Goal: Task Accomplishment & Management: Complete application form

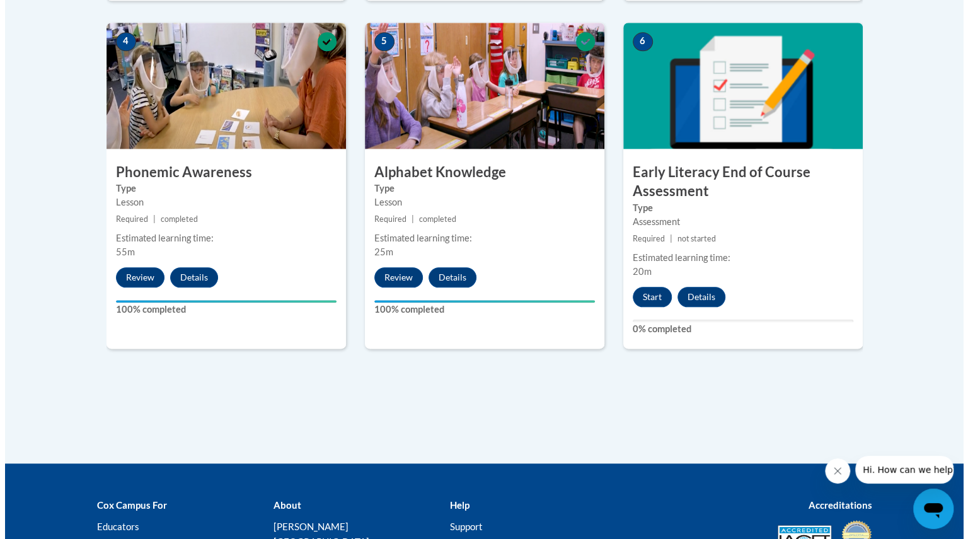
scroll to position [750, 0]
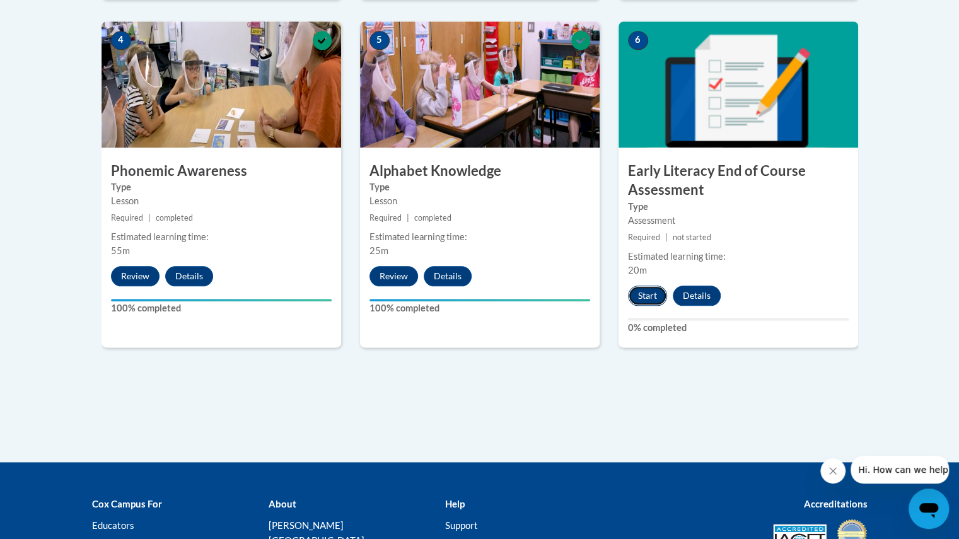
click at [647, 288] on button "Start" at bounding box center [647, 295] width 39 height 20
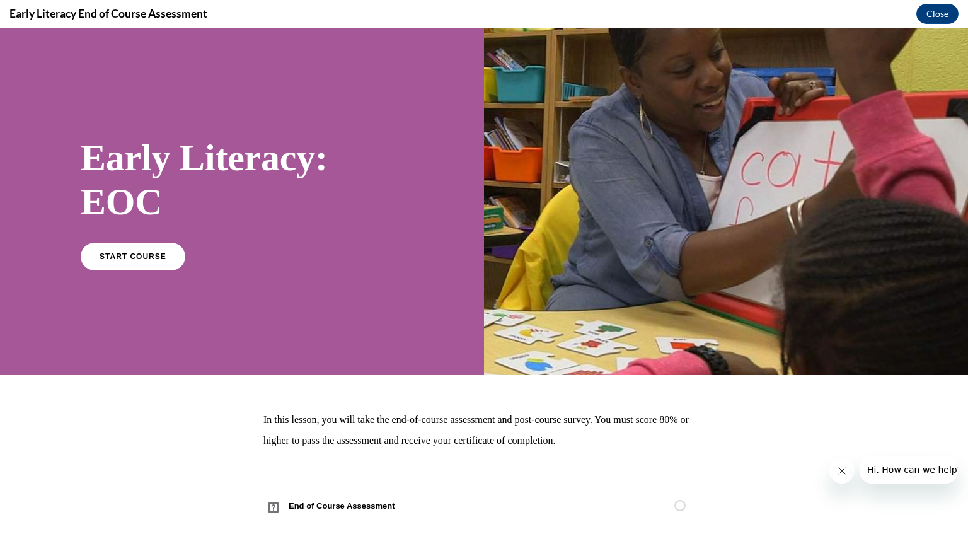
scroll to position [18, 0]
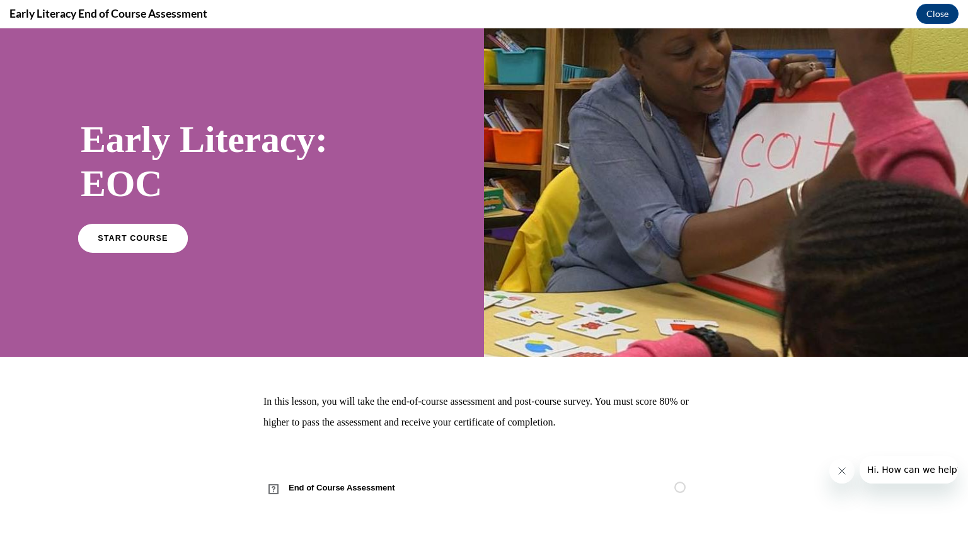
click at [136, 243] on link "START COURSE" at bounding box center [133, 237] width 110 height 29
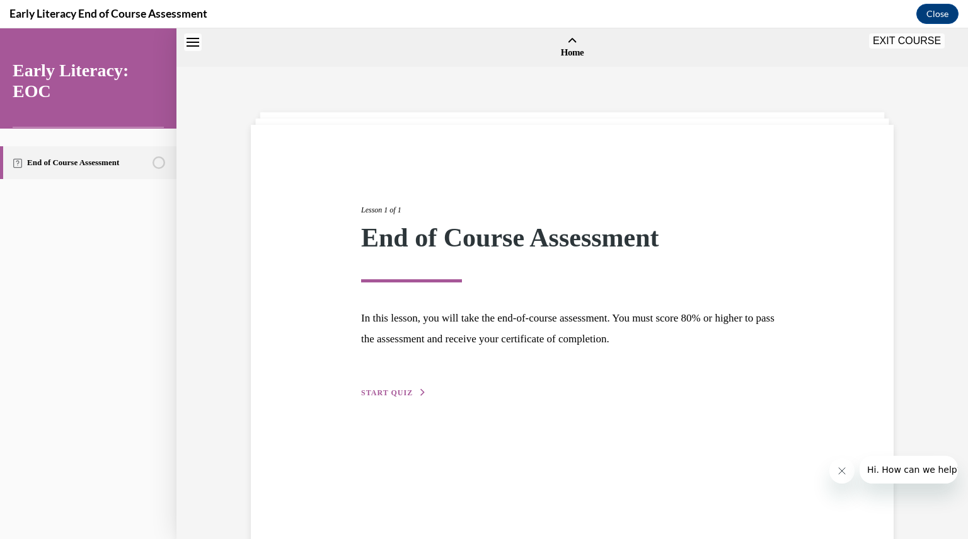
scroll to position [39, 0]
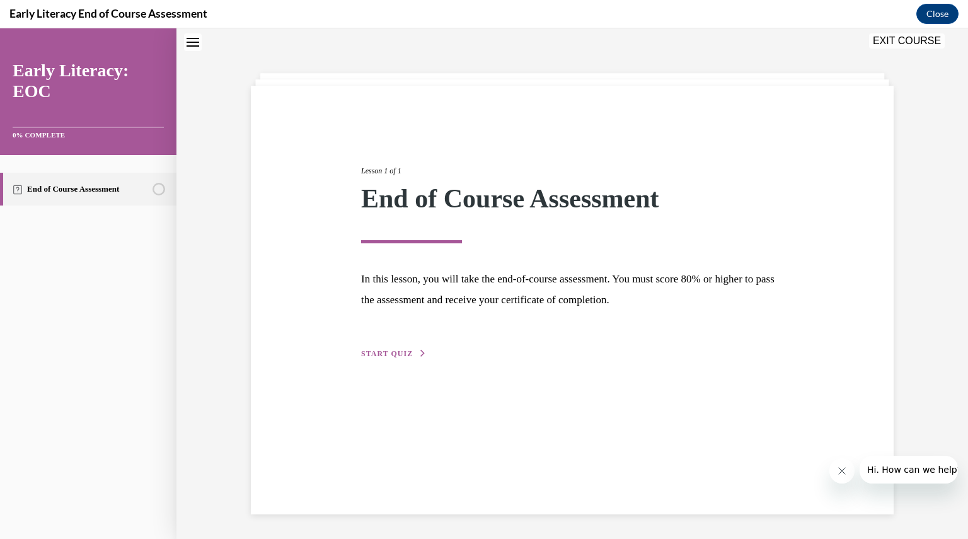
click at [376, 355] on span "START QUIZ" at bounding box center [387, 353] width 52 height 9
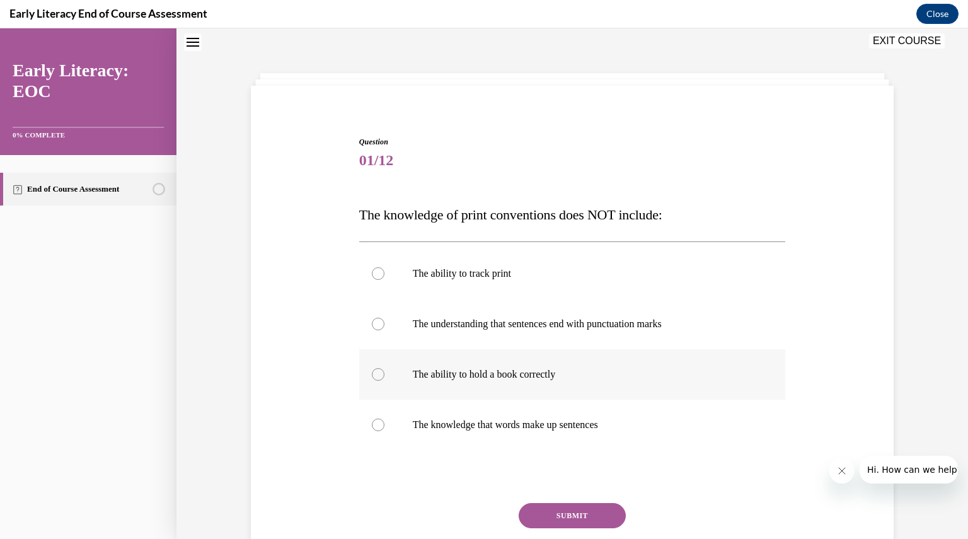
click at [598, 376] on p "The ability to hold a book correctly" at bounding box center [584, 374] width 342 height 13
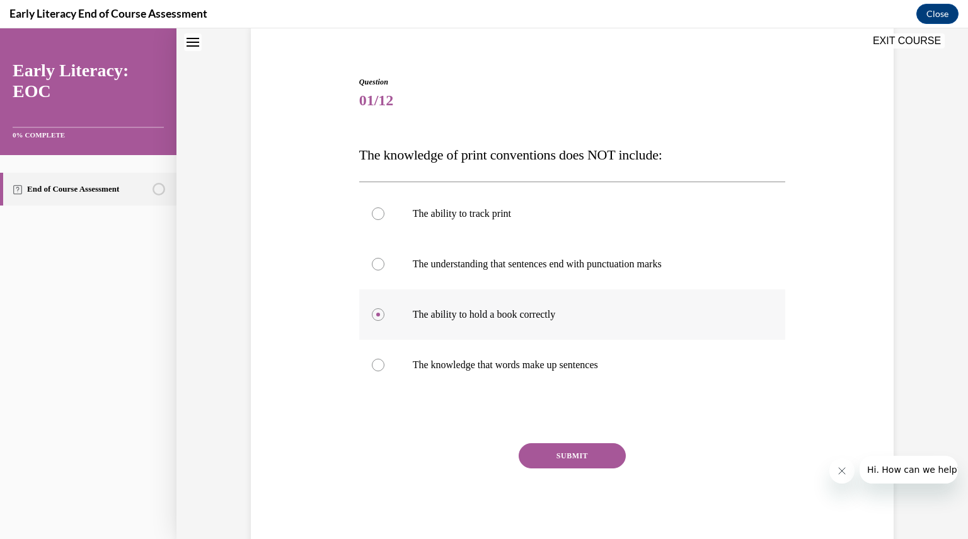
scroll to position [100, 0]
click at [594, 458] on button "SUBMIT" at bounding box center [572, 454] width 107 height 25
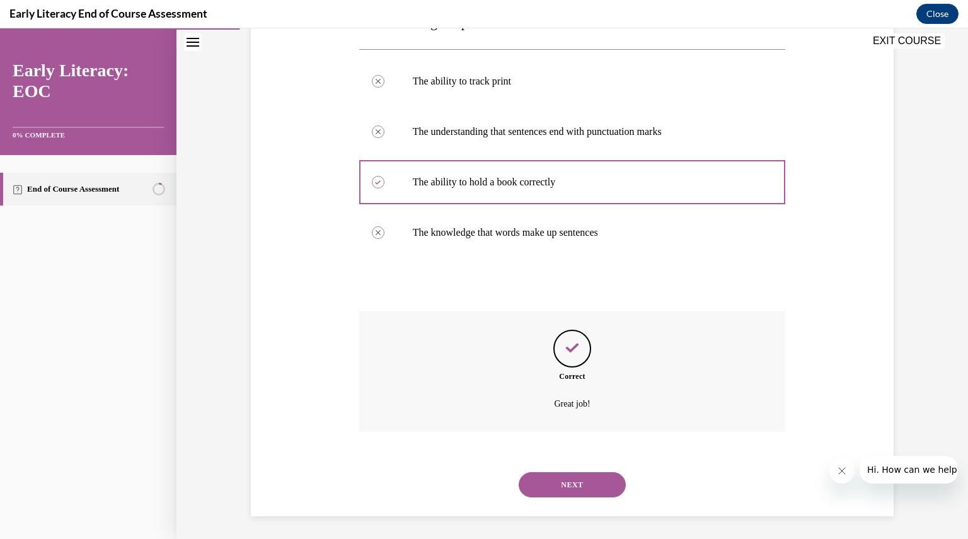
scroll to position [233, 0]
click at [587, 477] on button "NEXT" at bounding box center [572, 482] width 107 height 25
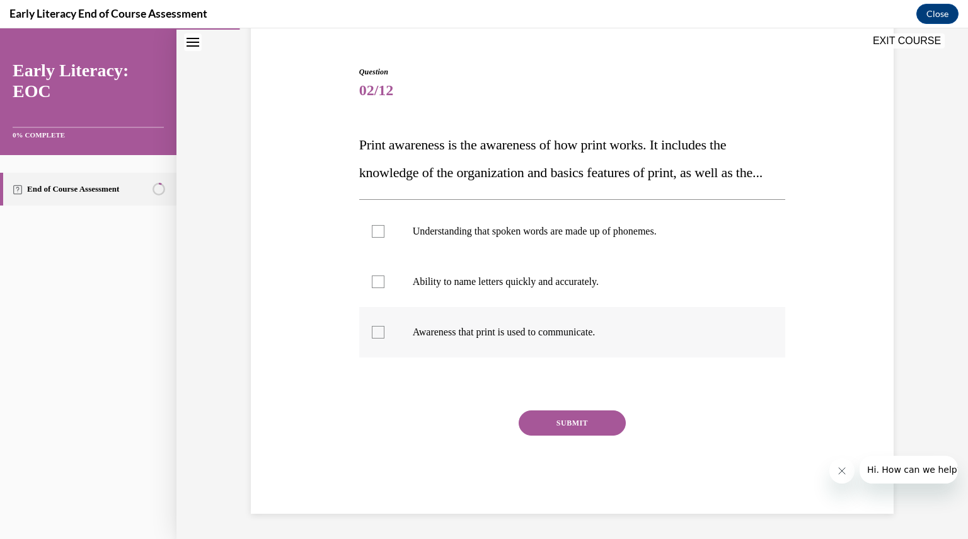
click at [601, 343] on div at bounding box center [572, 332] width 427 height 50
click at [589, 415] on button "SUBMIT" at bounding box center [572, 422] width 107 height 25
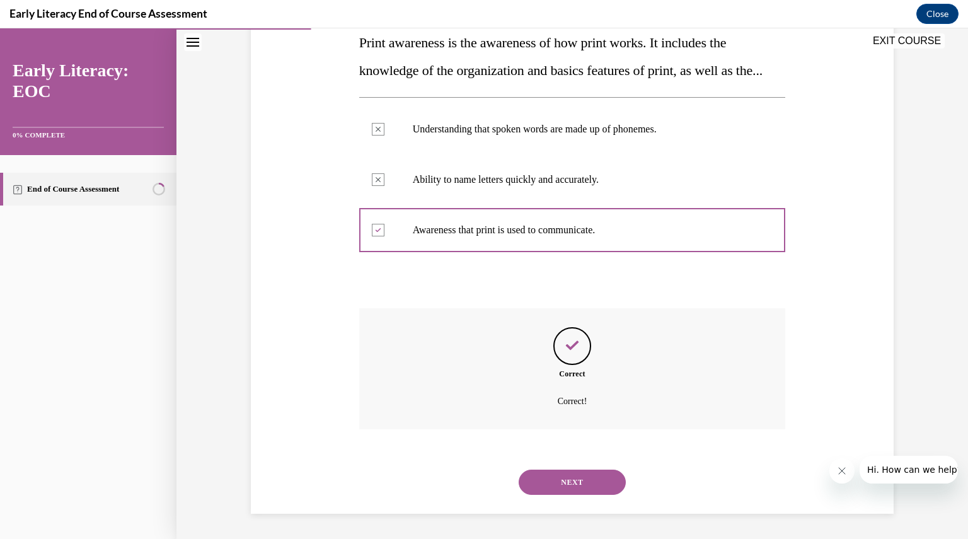
scroll to position [238, 0]
click at [576, 488] on button "NEXT" at bounding box center [572, 482] width 107 height 25
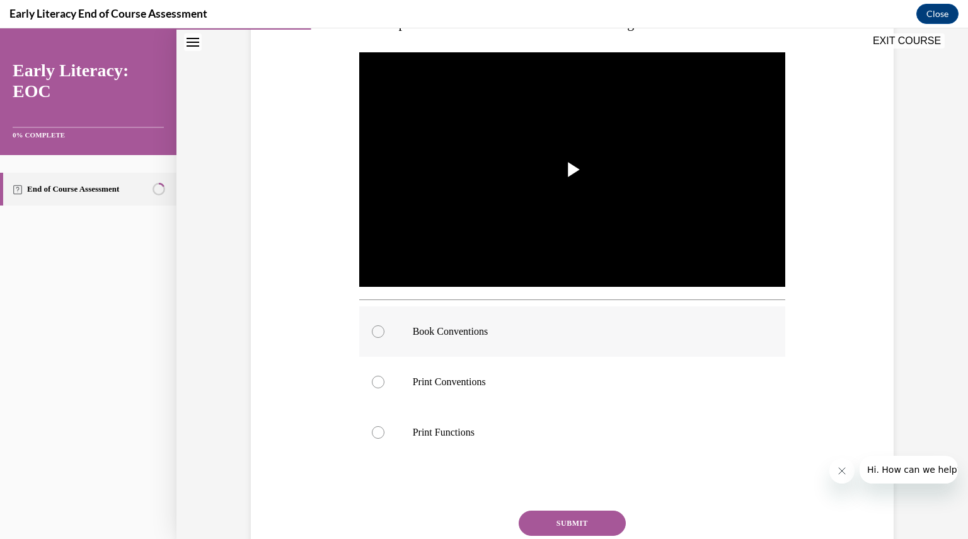
scroll to position [223, 0]
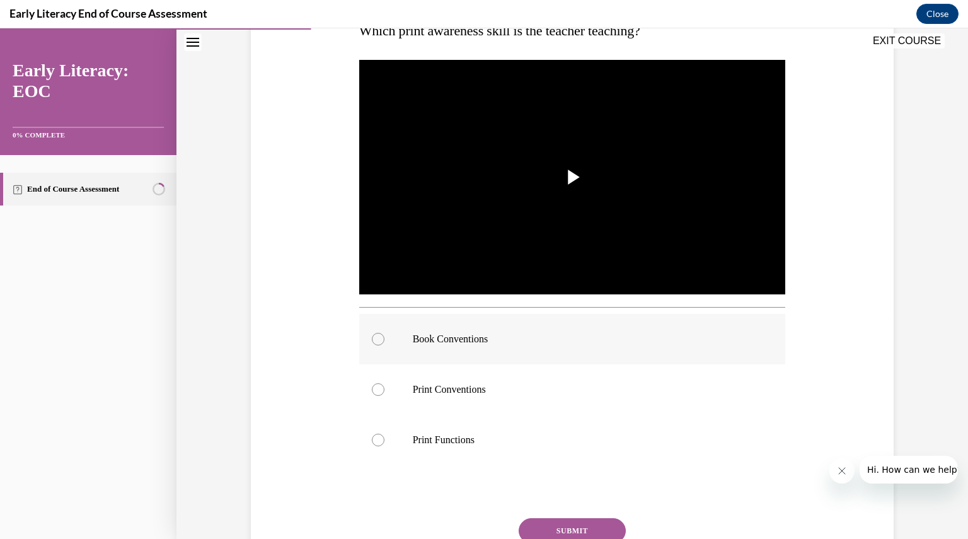
click at [577, 250] on img "Video player" at bounding box center [572, 177] width 427 height 240
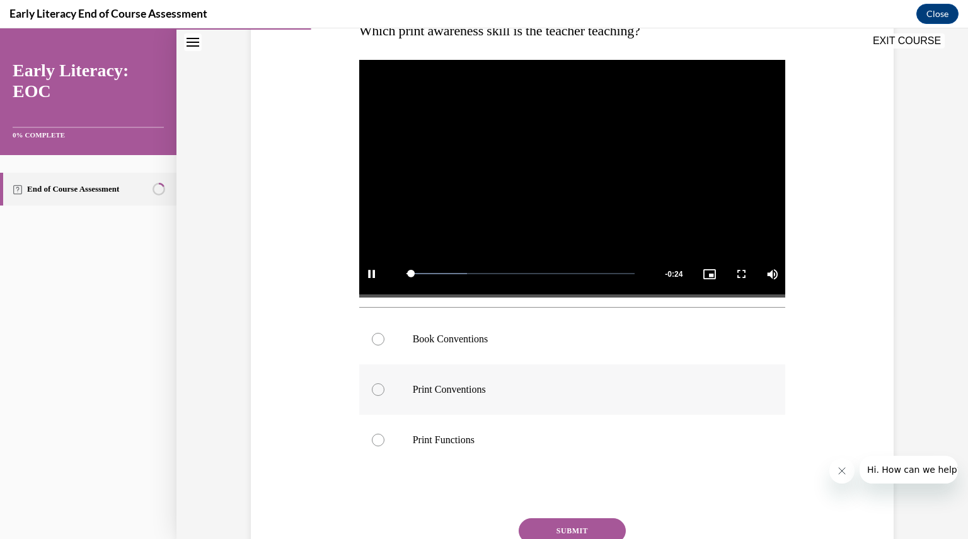
scroll to position [200, 0]
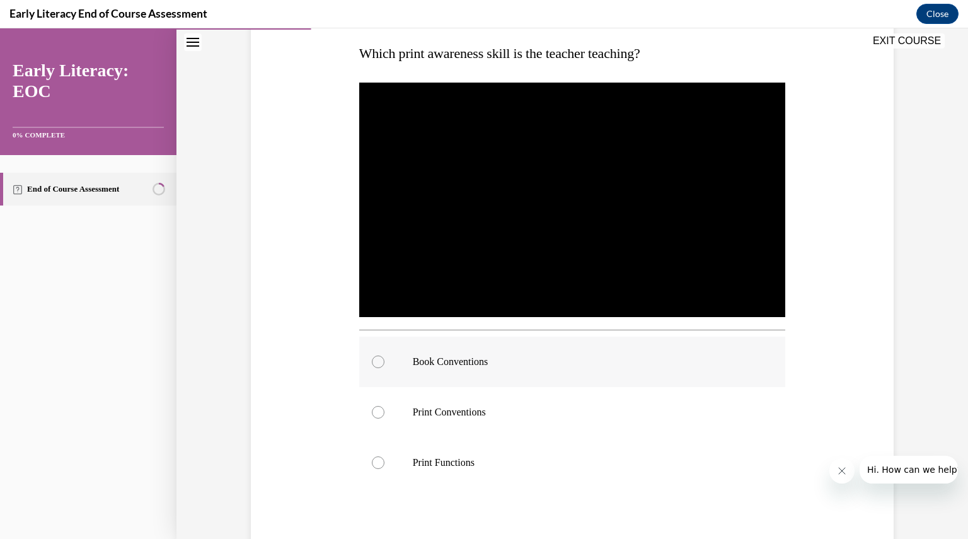
click at [713, 374] on div at bounding box center [572, 362] width 427 height 50
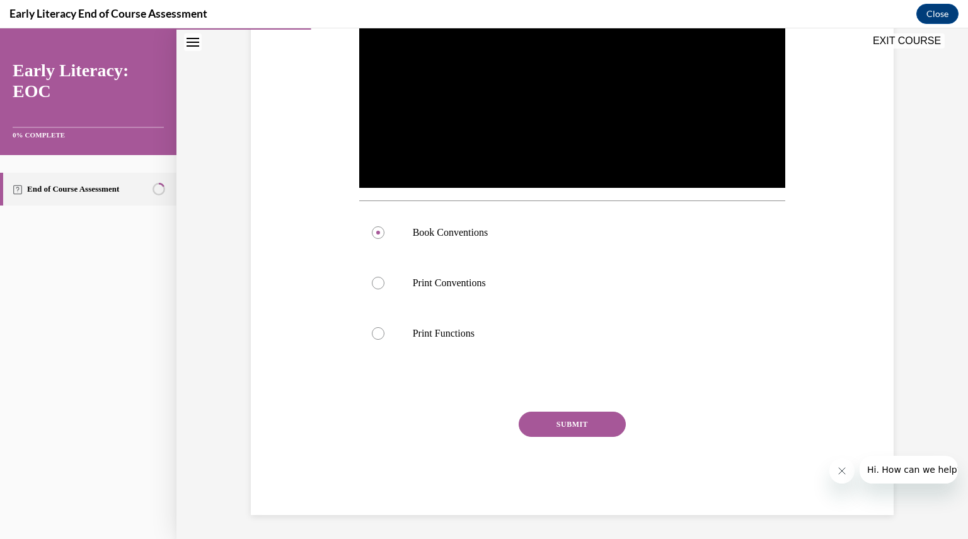
click at [593, 413] on button "SUBMIT" at bounding box center [572, 424] width 107 height 25
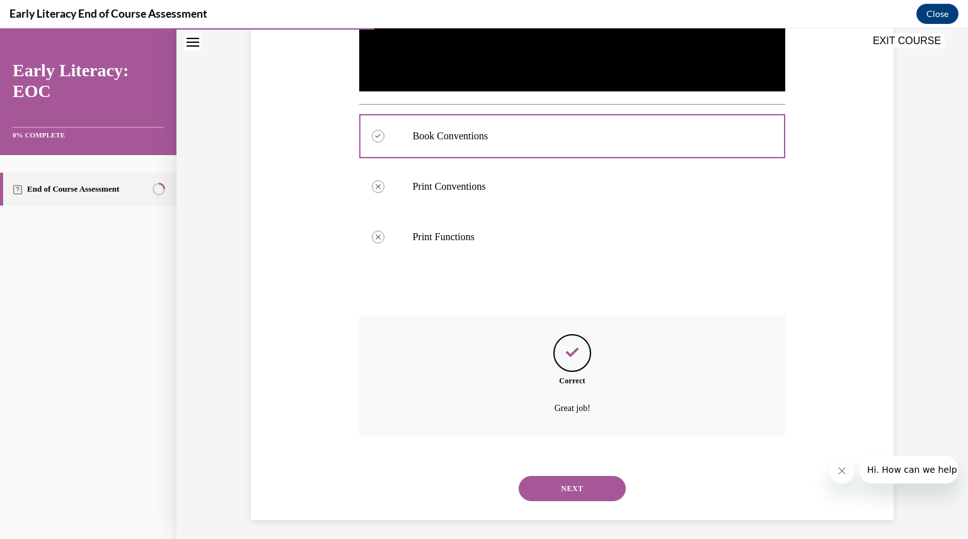
scroll to position [432, 0]
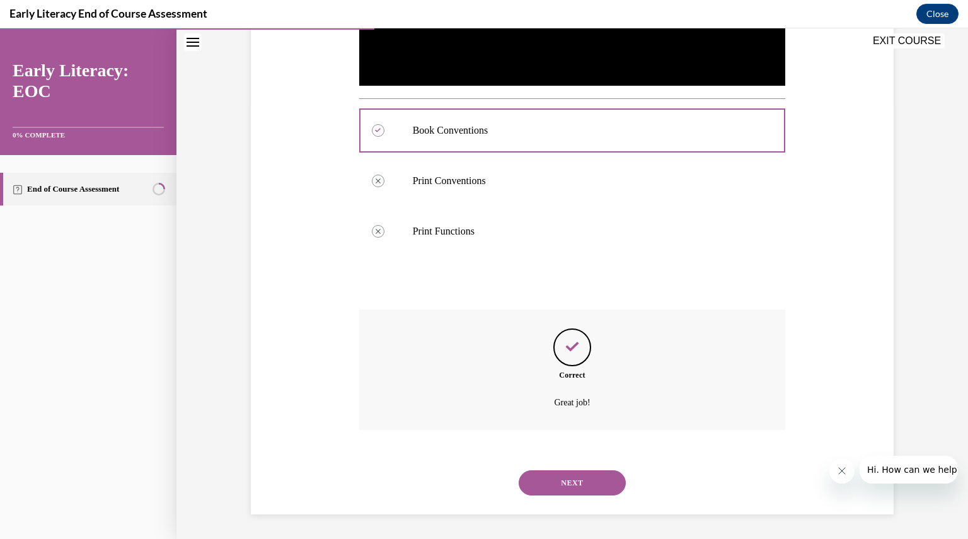
click at [586, 480] on button "NEXT" at bounding box center [572, 482] width 107 height 25
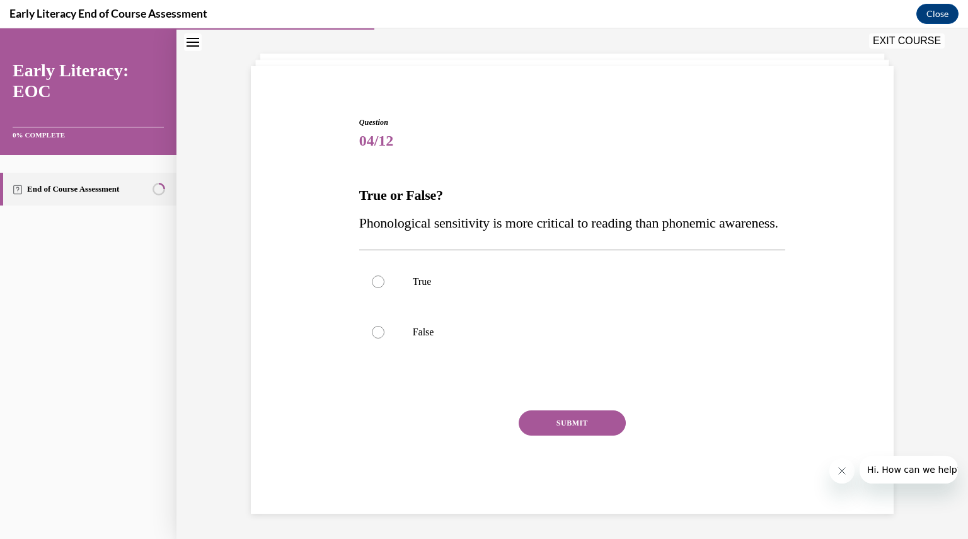
scroll to position [86, 0]
click at [456, 332] on p "False" at bounding box center [584, 332] width 342 height 13
click at [552, 426] on button "SUBMIT" at bounding box center [572, 422] width 107 height 25
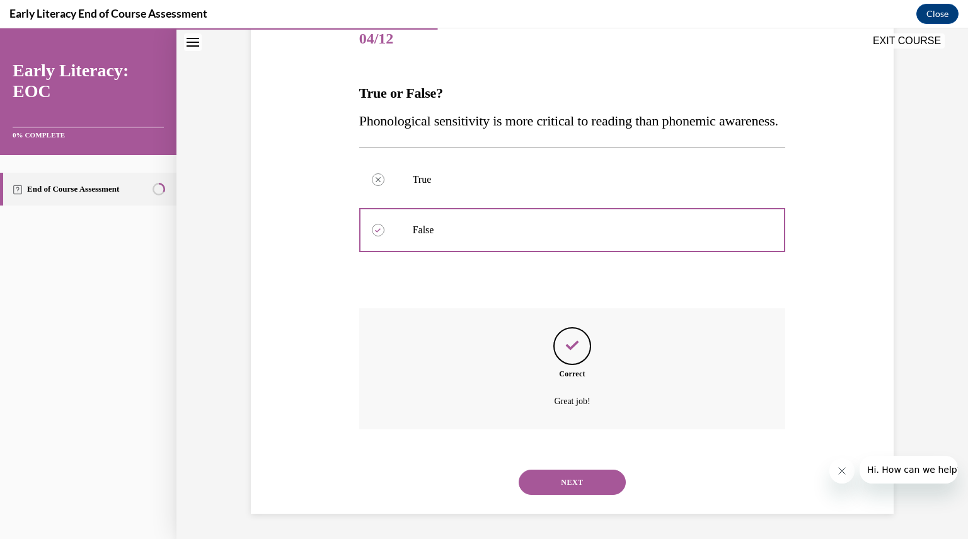
scroll to position [188, 0]
click at [568, 475] on button "NEXT" at bounding box center [572, 482] width 107 height 25
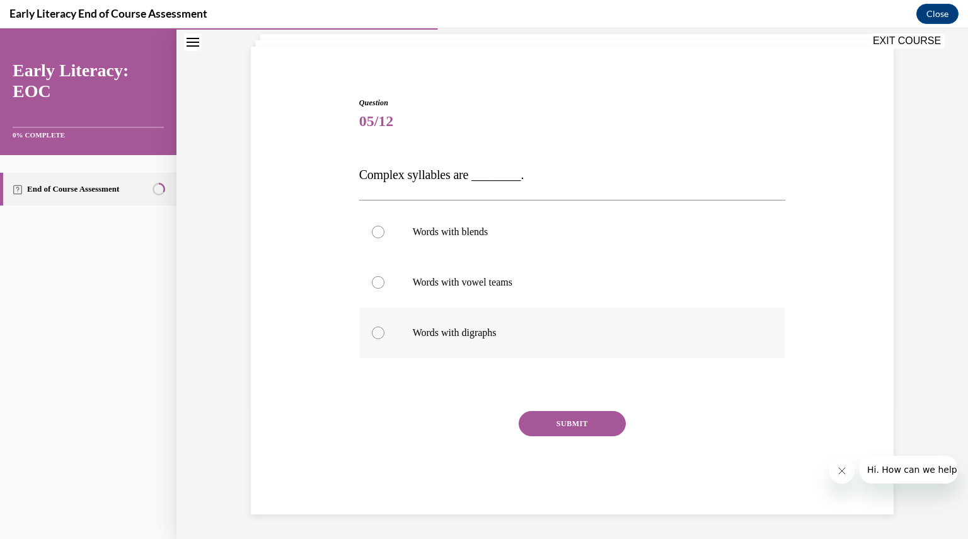
click at [497, 346] on div at bounding box center [572, 333] width 427 height 50
click at [547, 433] on button "SUBMIT" at bounding box center [572, 423] width 107 height 25
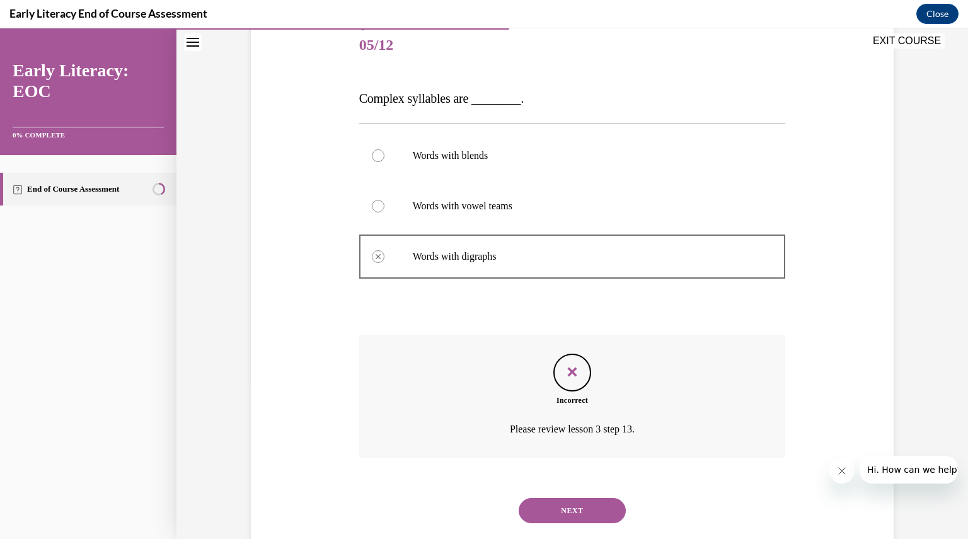
scroll to position [182, 0]
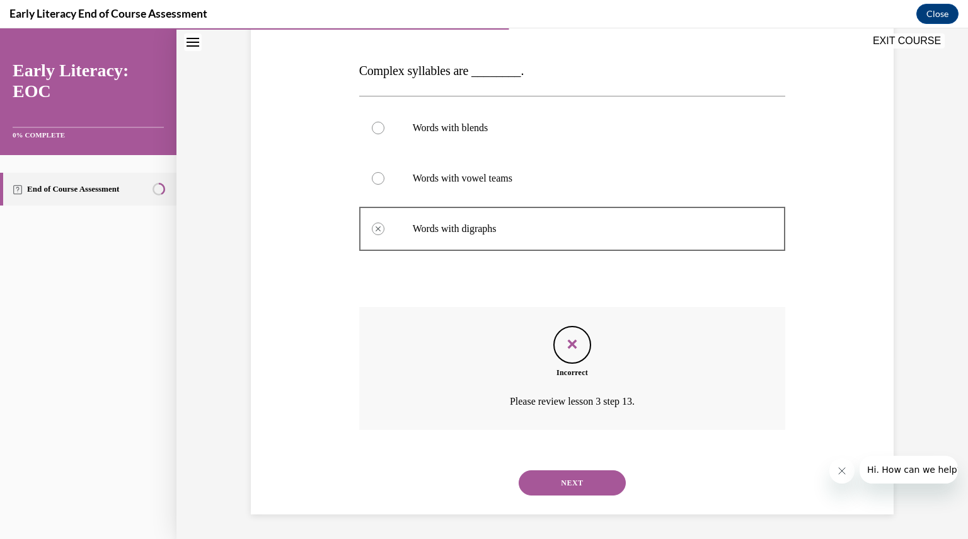
click at [594, 487] on button "NEXT" at bounding box center [572, 482] width 107 height 25
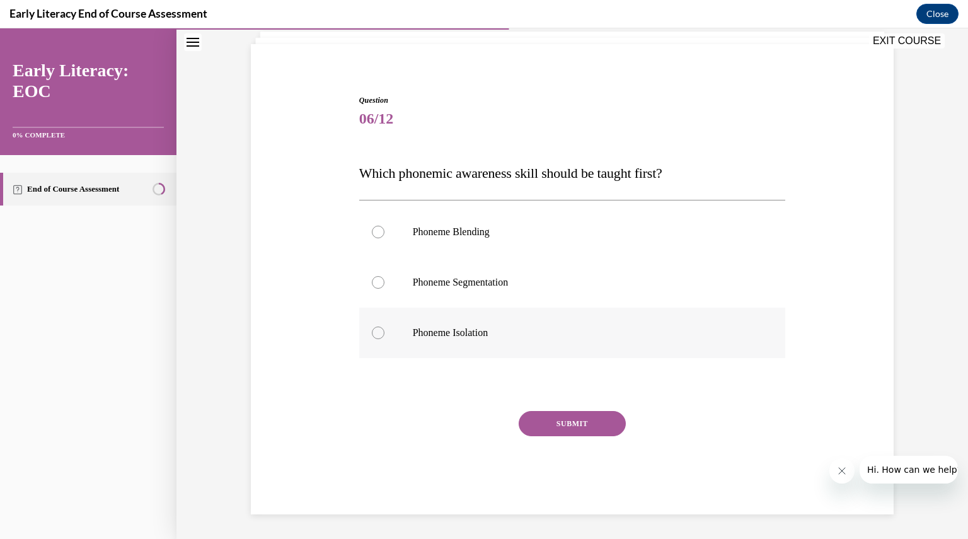
click at [461, 332] on p "Phoneme Isolation" at bounding box center [584, 332] width 342 height 13
click at [554, 411] on button "SUBMIT" at bounding box center [572, 423] width 107 height 25
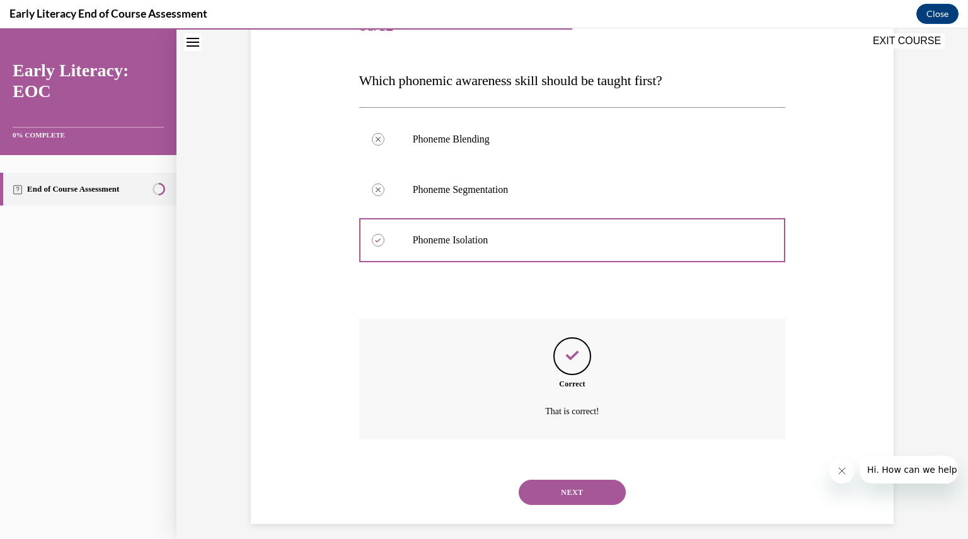
scroll to position [183, 0]
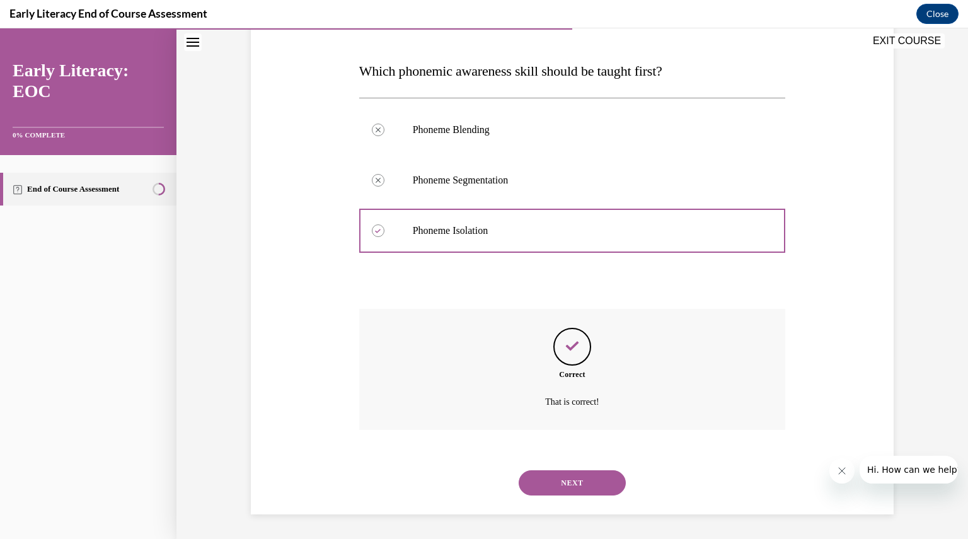
click at [546, 504] on div "NEXT" at bounding box center [572, 483] width 427 height 50
click at [546, 488] on button "NEXT" at bounding box center [572, 482] width 107 height 25
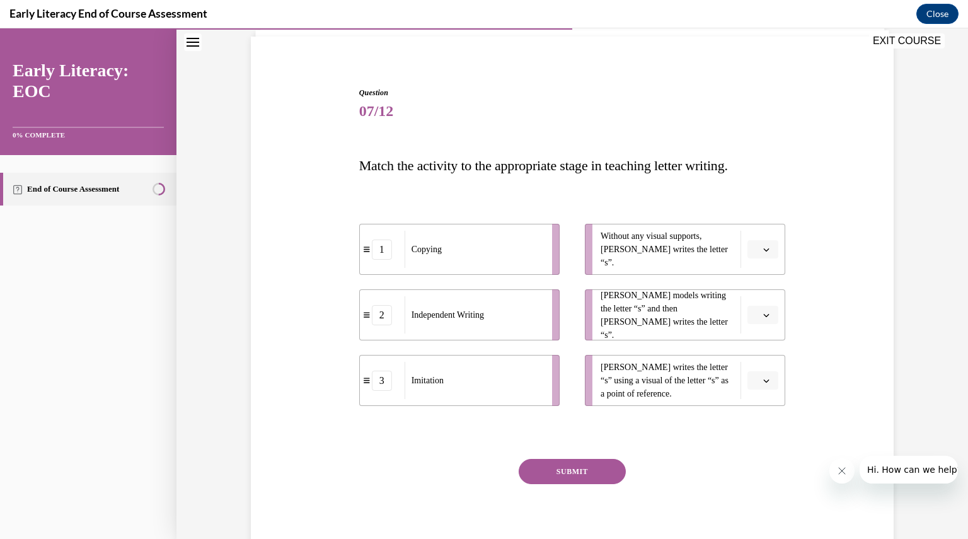
scroll to position [89, 0]
click at [626, 250] on span "Without any visual supports, Tina writes the letter “s”." at bounding box center [668, 248] width 134 height 40
click at [762, 252] on span "button" at bounding box center [766, 248] width 9 height 9
click at [759, 337] on div "2" at bounding box center [756, 326] width 31 height 25
click at [763, 311] on icon "button" at bounding box center [766, 314] width 6 height 6
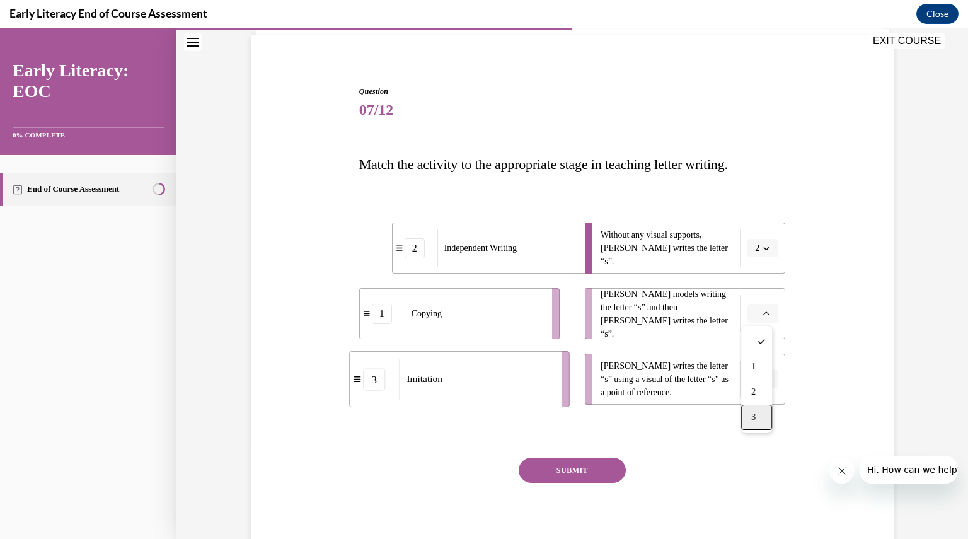
click at [760, 421] on div "3" at bounding box center [756, 417] width 31 height 25
click at [768, 385] on button "button" at bounding box center [762, 379] width 31 height 19
click at [764, 430] on div "1" at bounding box center [756, 432] width 31 height 25
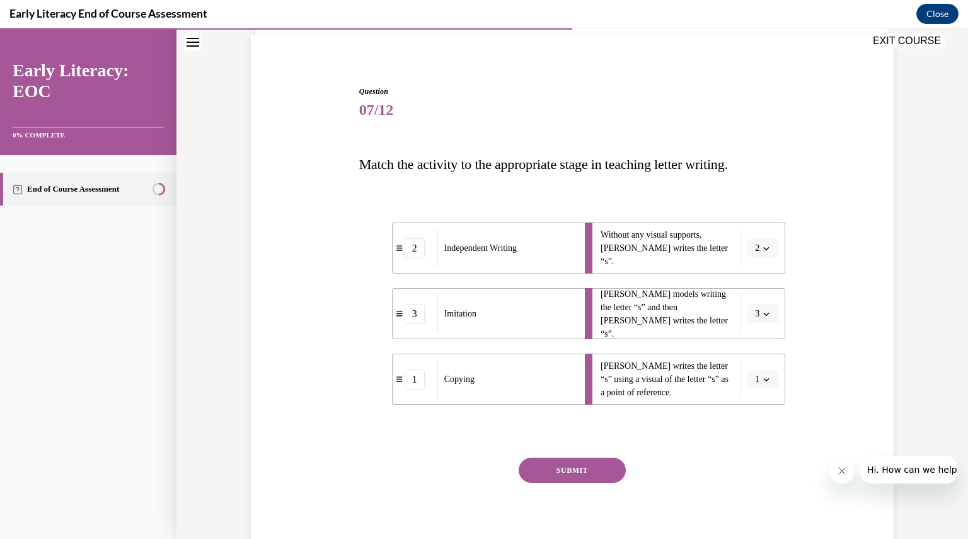
click at [604, 468] on button "SUBMIT" at bounding box center [572, 470] width 107 height 25
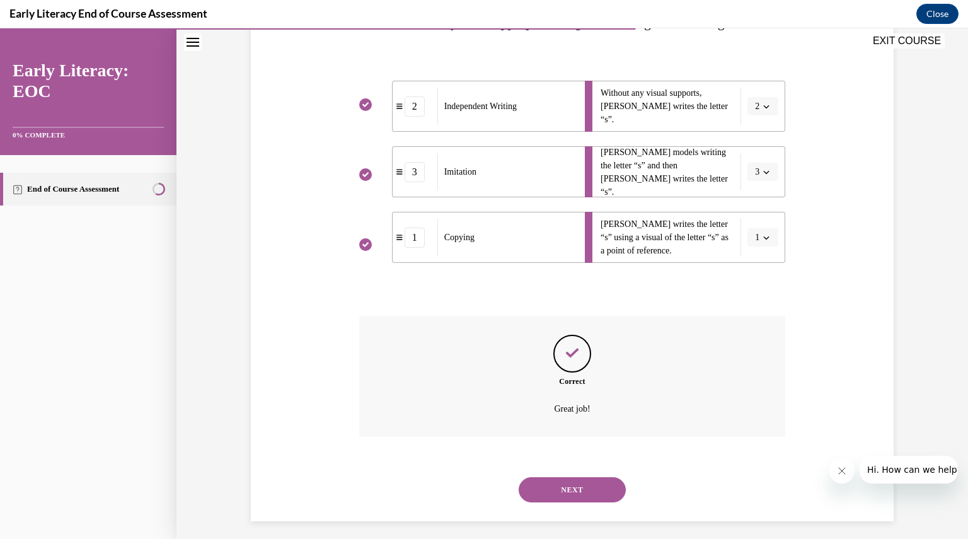
scroll to position [238, 0]
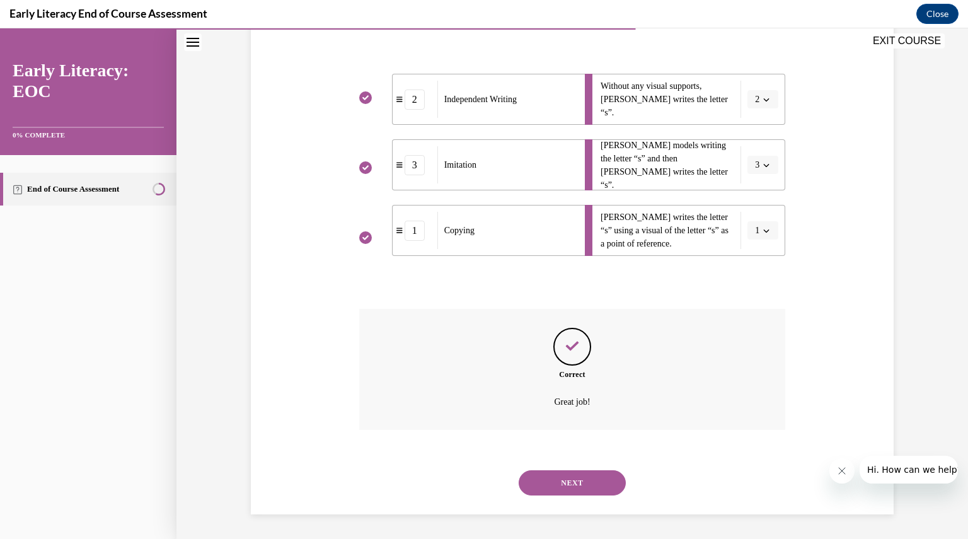
click at [582, 480] on button "NEXT" at bounding box center [572, 482] width 107 height 25
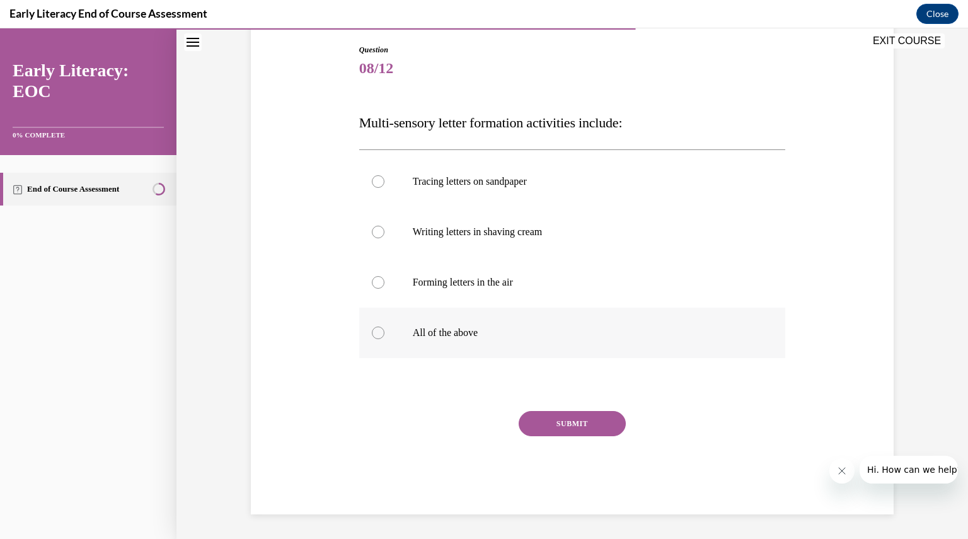
click at [484, 349] on div at bounding box center [572, 333] width 427 height 50
click at [609, 422] on button "SUBMIT" at bounding box center [572, 423] width 107 height 25
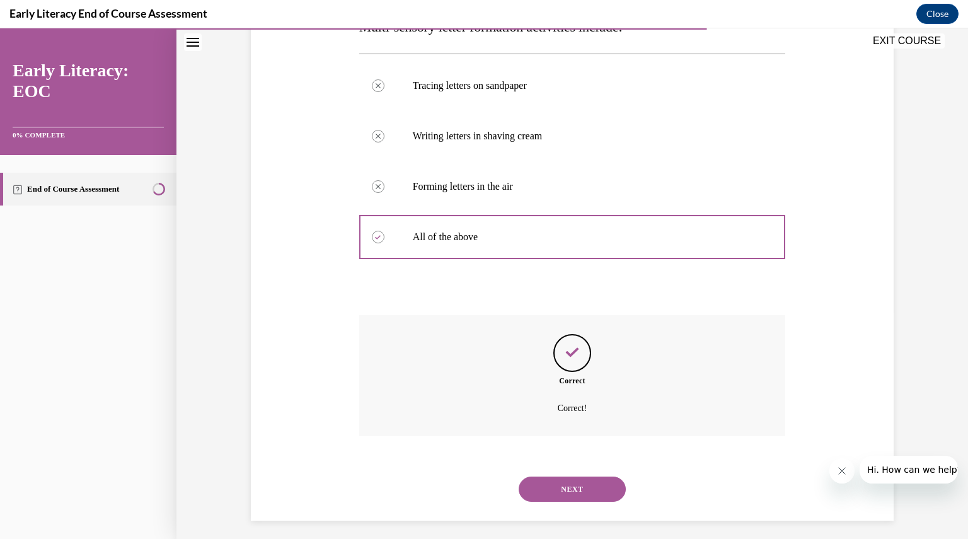
scroll to position [233, 0]
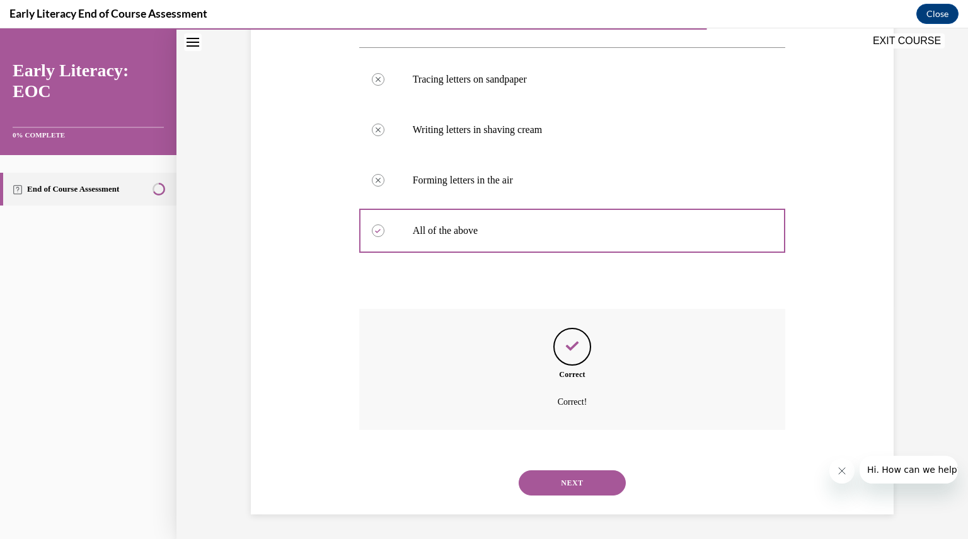
click at [585, 470] on button "NEXT" at bounding box center [572, 482] width 107 height 25
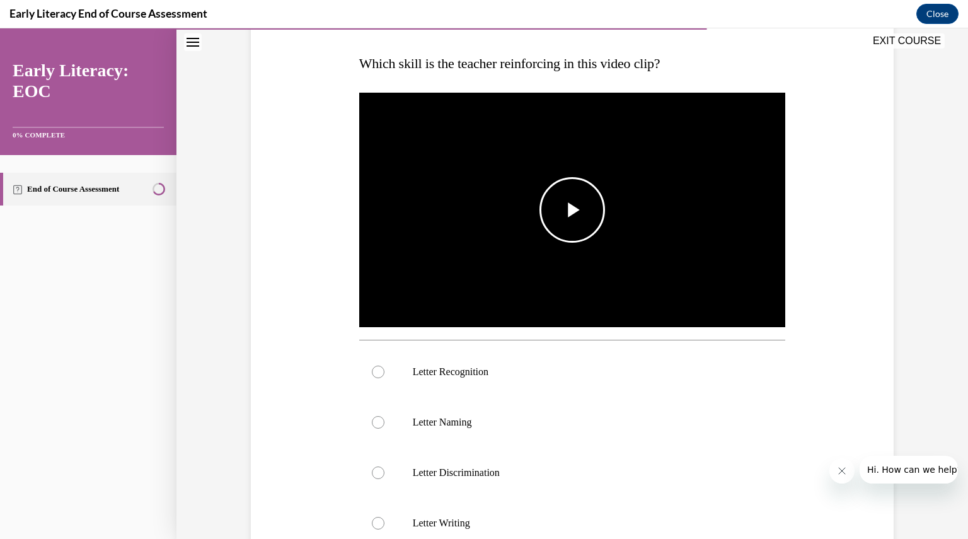
scroll to position [190, 0]
click at [566, 307] on img "Video player" at bounding box center [572, 210] width 427 height 240
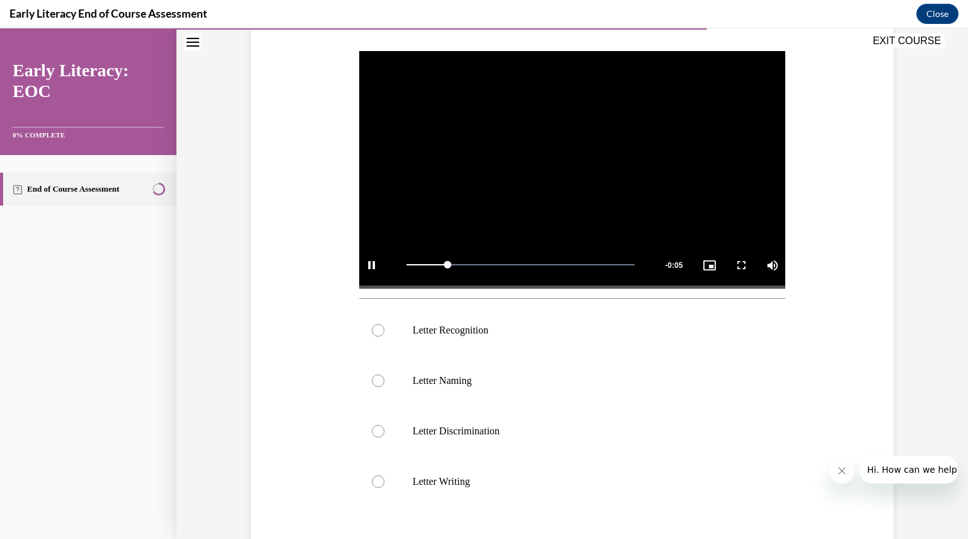
scroll to position [219, 0]
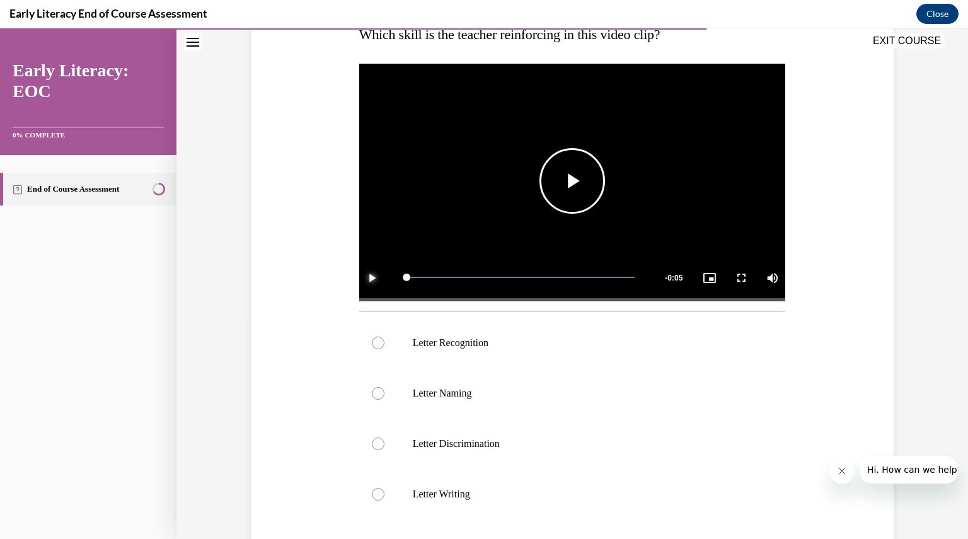
click at [369, 277] on span "Video player" at bounding box center [371, 277] width 25 height 0
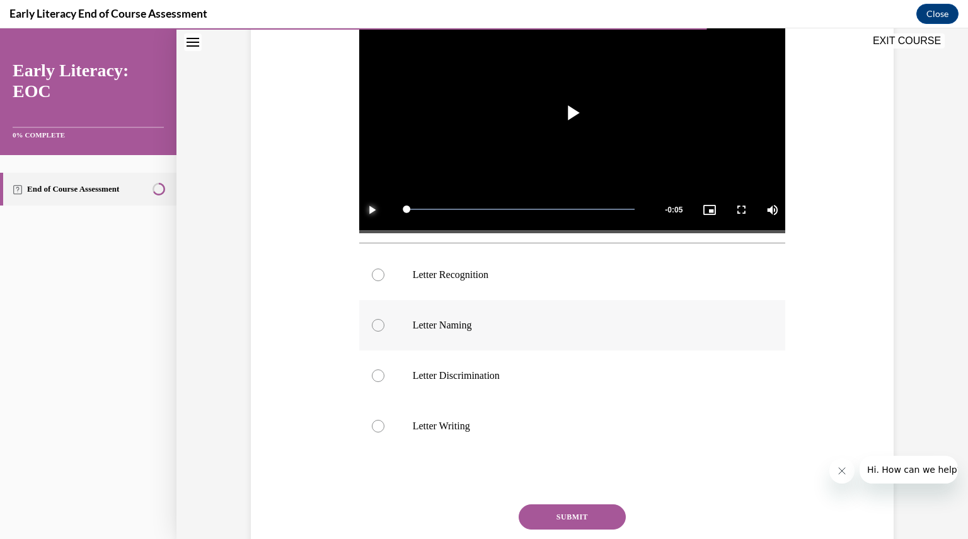
scroll to position [290, 0]
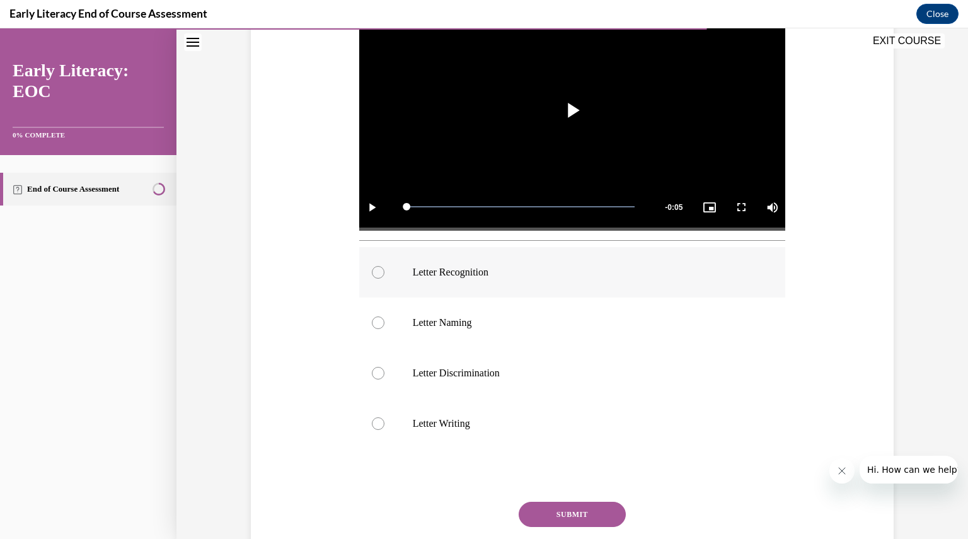
click at [461, 273] on p "Letter Recognition" at bounding box center [584, 272] width 342 height 13
click at [521, 392] on div at bounding box center [572, 373] width 427 height 50
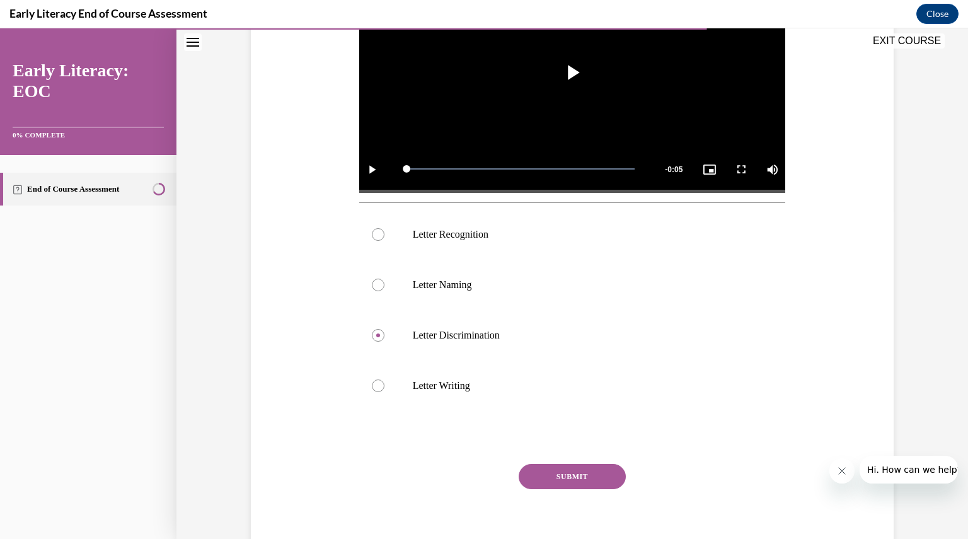
scroll to position [329, 0]
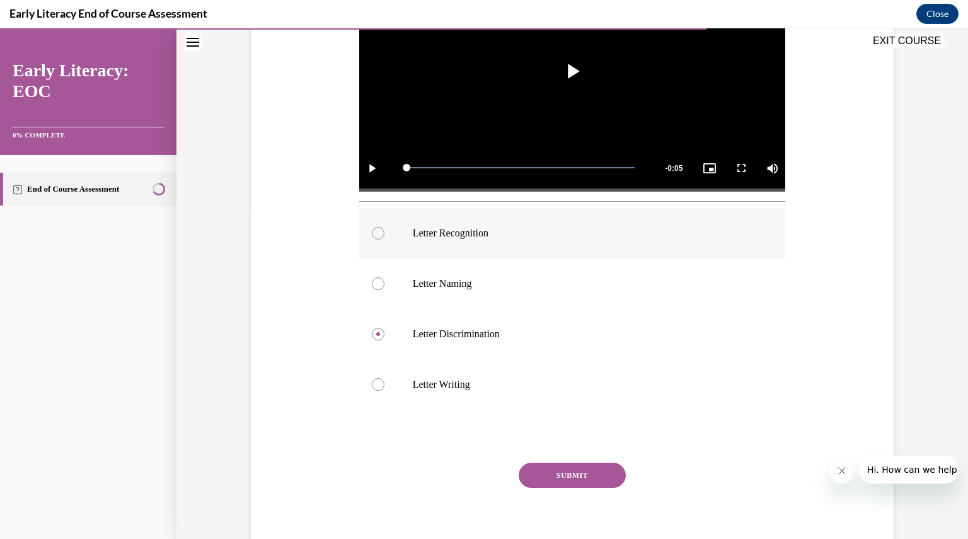
click at [560, 214] on div at bounding box center [572, 233] width 427 height 50
click at [571, 485] on button "SUBMIT" at bounding box center [572, 475] width 107 height 25
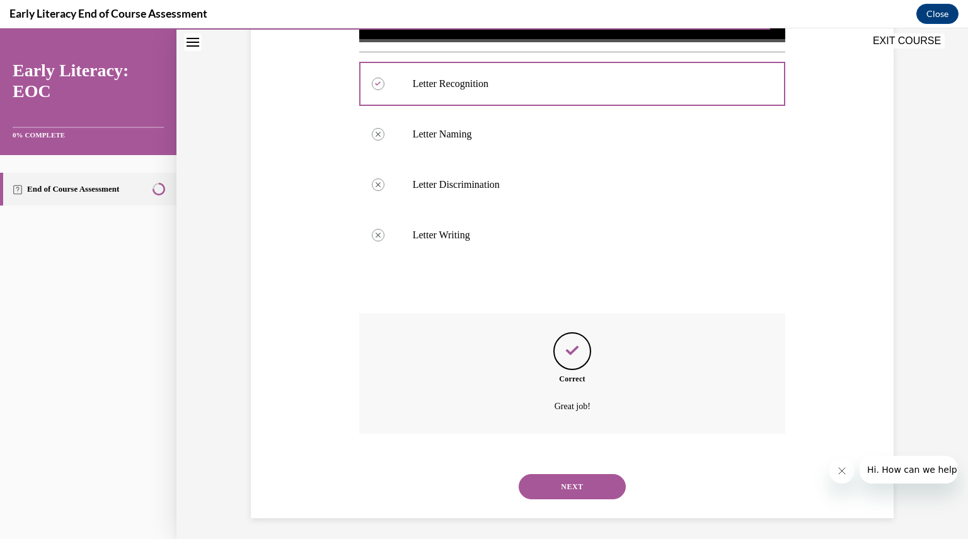
scroll to position [482, 0]
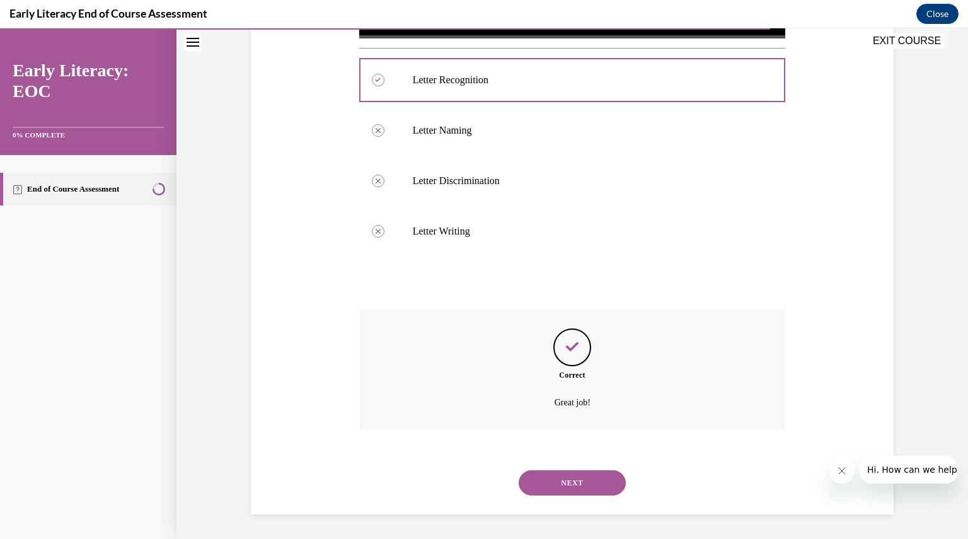
click at [565, 475] on button "NEXT" at bounding box center [572, 482] width 107 height 25
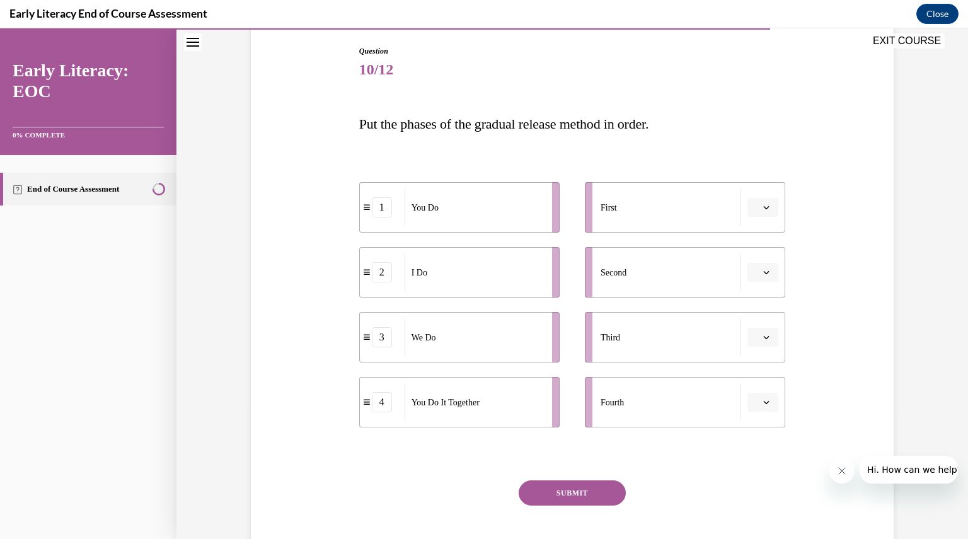
scroll to position [132, 0]
click at [769, 204] on button "button" at bounding box center [762, 205] width 31 height 19
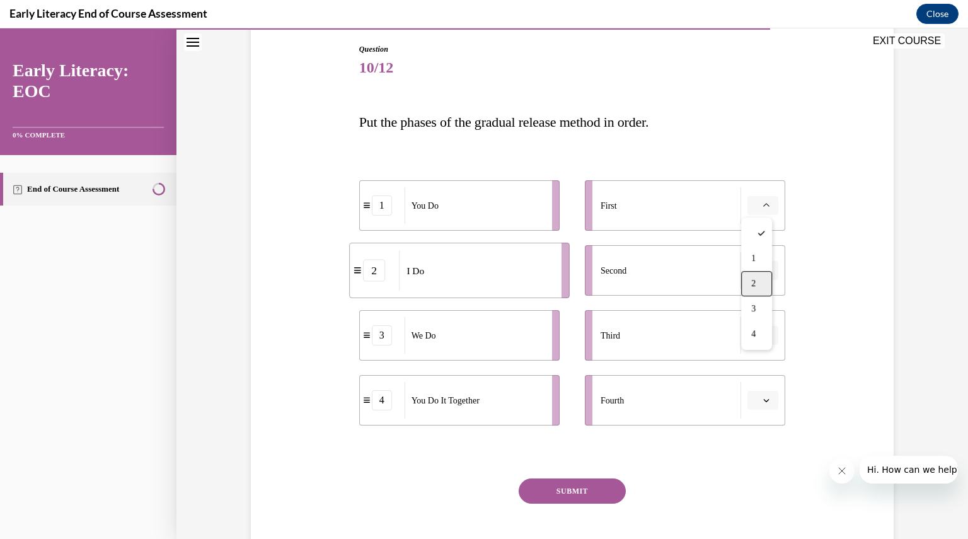
click at [759, 277] on div "2" at bounding box center [756, 283] width 31 height 25
click at [764, 269] on icon "button" at bounding box center [767, 270] width 6 height 3
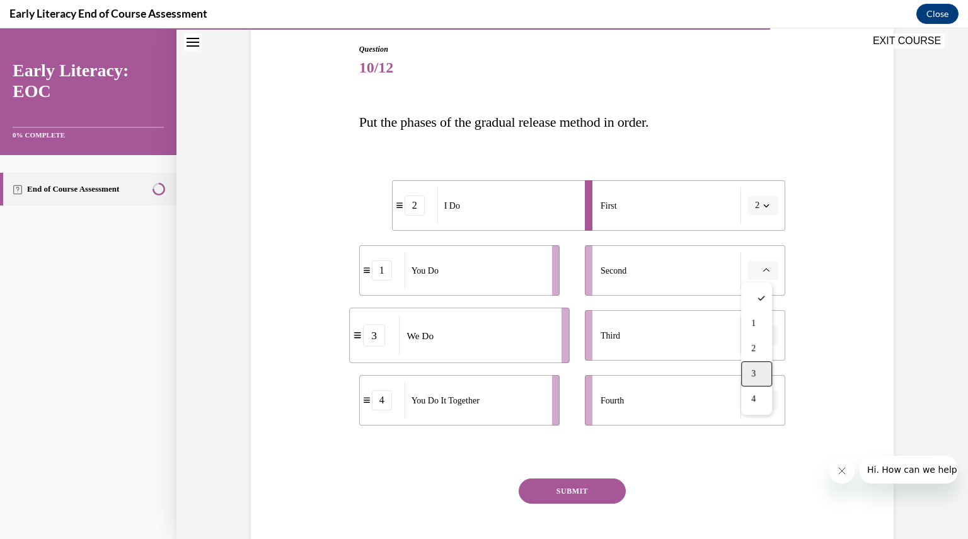
click at [754, 361] on div "3" at bounding box center [756, 373] width 31 height 25
click at [768, 334] on button "button" at bounding box center [762, 335] width 31 height 19
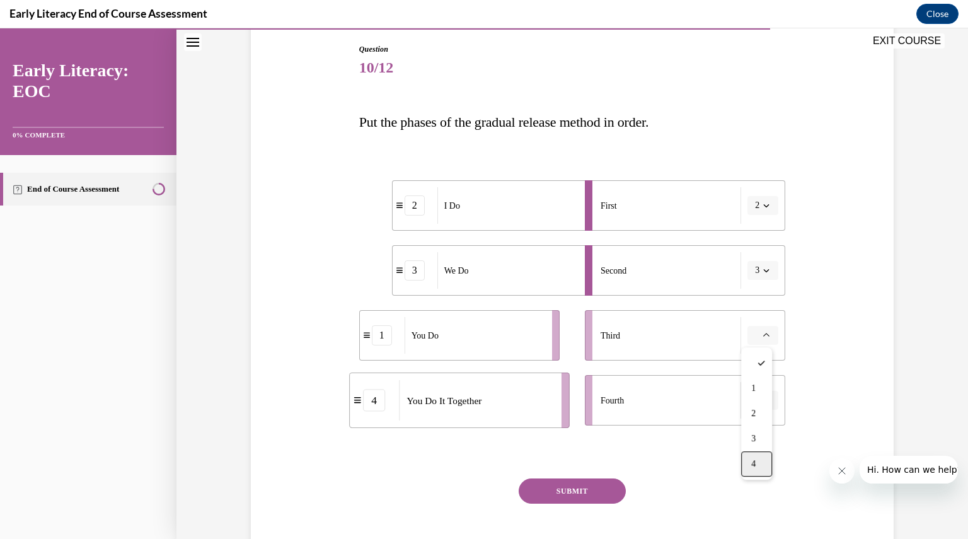
click at [756, 472] on div "4" at bounding box center [756, 463] width 31 height 25
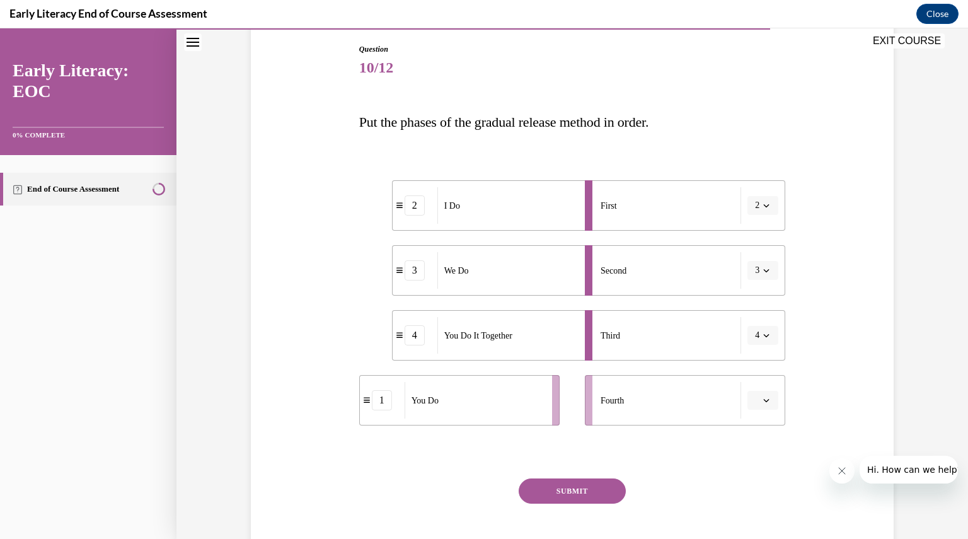
click at [765, 403] on span "button" at bounding box center [766, 400] width 9 height 9
click at [760, 366] on div "4" at bounding box center [756, 371] width 31 height 25
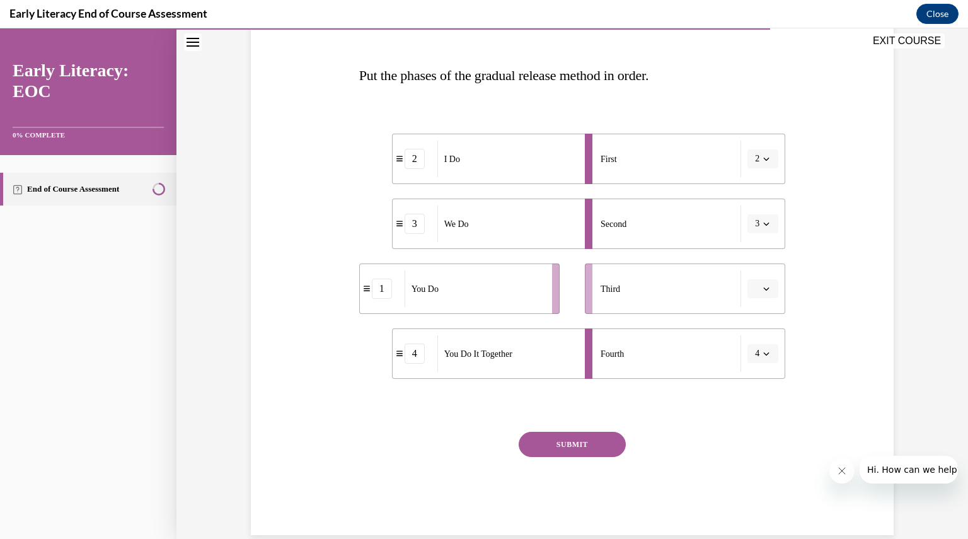
scroll to position [199, 0]
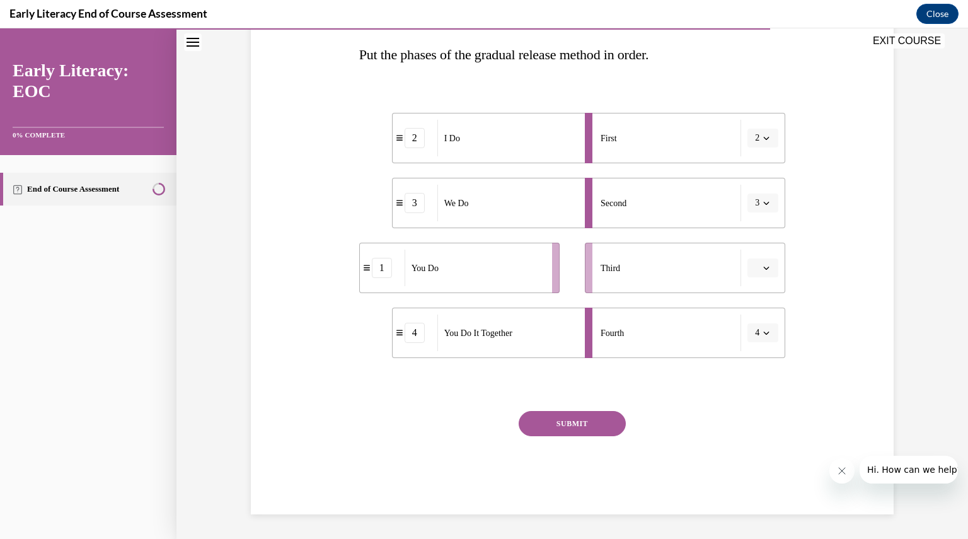
click at [762, 267] on span "button" at bounding box center [766, 267] width 9 height 9
click at [805, 278] on div "Question 10/12 Put the phases of the gradual release method in order. 2 I Do 3 …" at bounding box center [572, 226] width 649 height 576
click at [762, 336] on span "button" at bounding box center [766, 332] width 9 height 9
click at [751, 432] on span "3" at bounding box center [751, 436] width 4 height 10
click at [764, 269] on icon "button" at bounding box center [767, 268] width 6 height 3
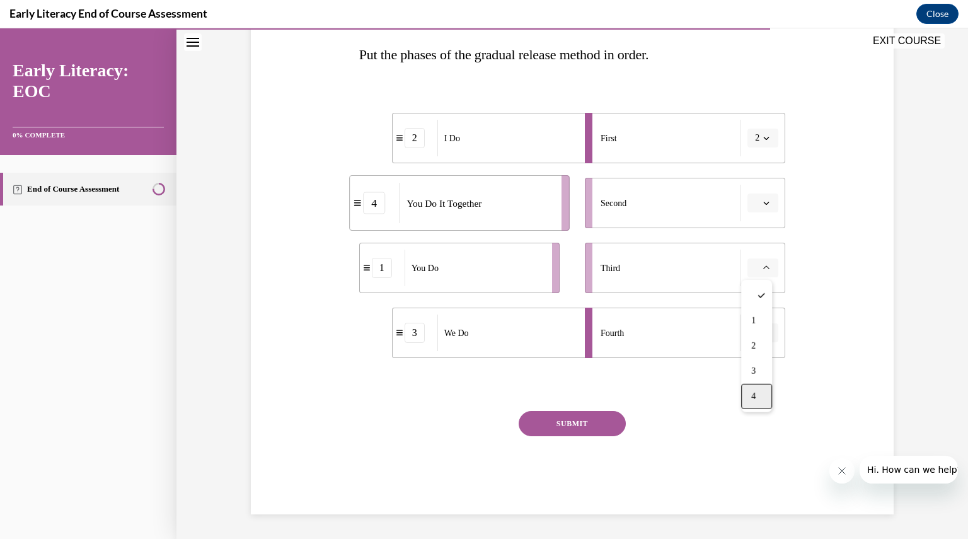
click at [754, 394] on span "4" at bounding box center [753, 396] width 4 height 10
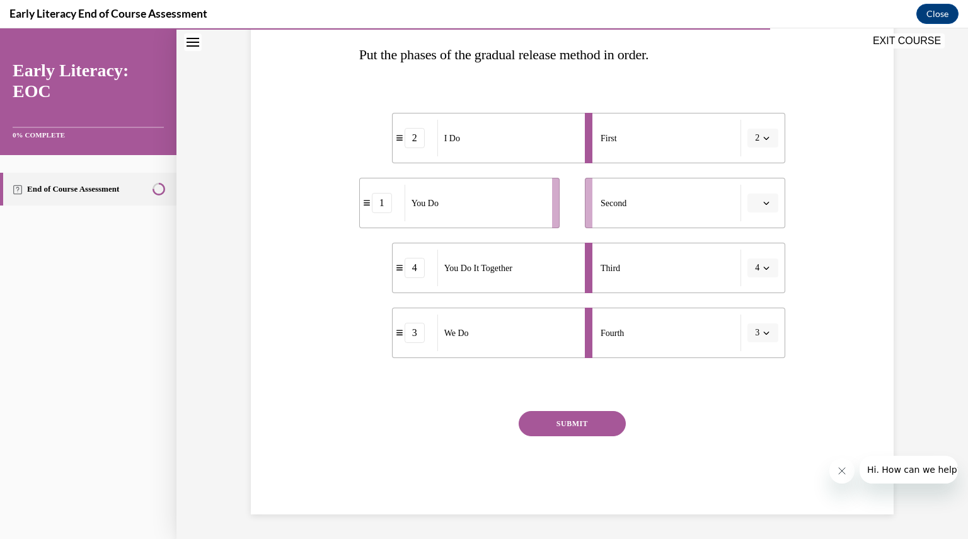
click at [833, 259] on div "Question 10/12 Put the phases of the gradual release method in order. 2 I Do 1 …" at bounding box center [572, 226] width 649 height 576
click at [762, 205] on span "button" at bounding box center [766, 203] width 9 height 9
click at [754, 335] on span "4" at bounding box center [753, 331] width 4 height 10
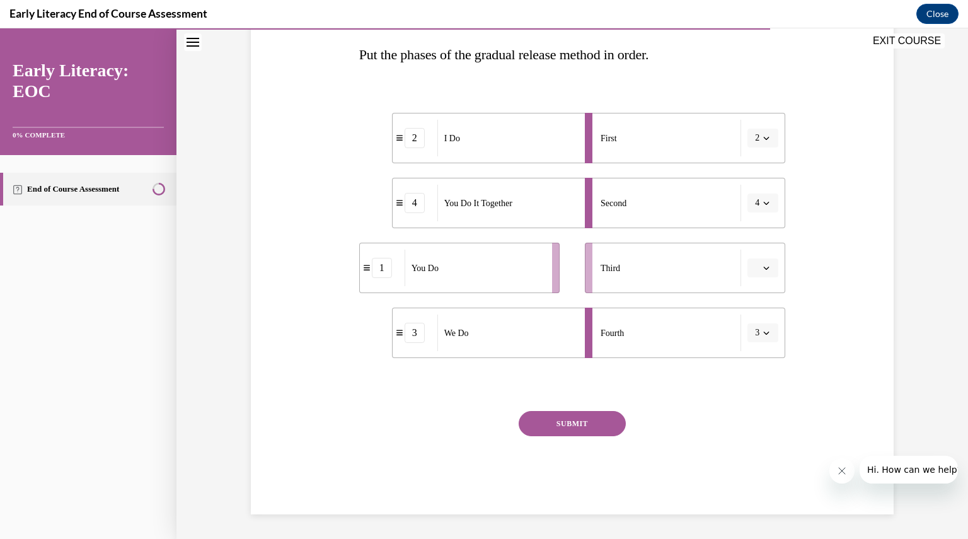
click at [759, 327] on button "3" at bounding box center [762, 332] width 31 height 19
click at [756, 403] on div "2" at bounding box center [754, 410] width 31 height 25
click at [757, 338] on button "2" at bounding box center [762, 332] width 31 height 19
click at [757, 381] on div "1" at bounding box center [754, 385] width 31 height 25
drag, startPoint x: 451, startPoint y: 255, endPoint x: 440, endPoint y: 119, distance: 136.5
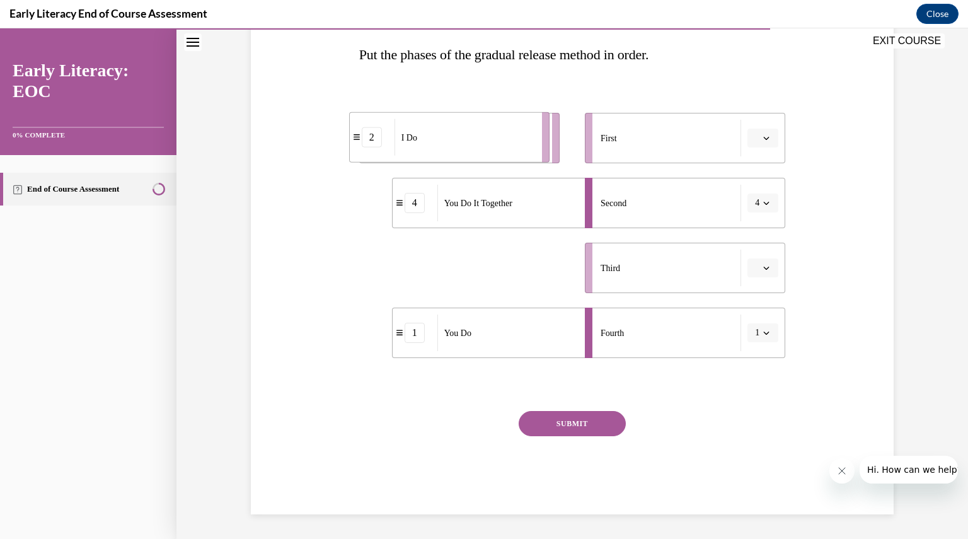
click at [440, 119] on div "I Do" at bounding box center [464, 137] width 139 height 37
drag, startPoint x: 450, startPoint y: 268, endPoint x: 500, endPoint y: 95, distance: 180.5
click at [500, 95] on div "I Do" at bounding box center [515, 104] width 139 height 37
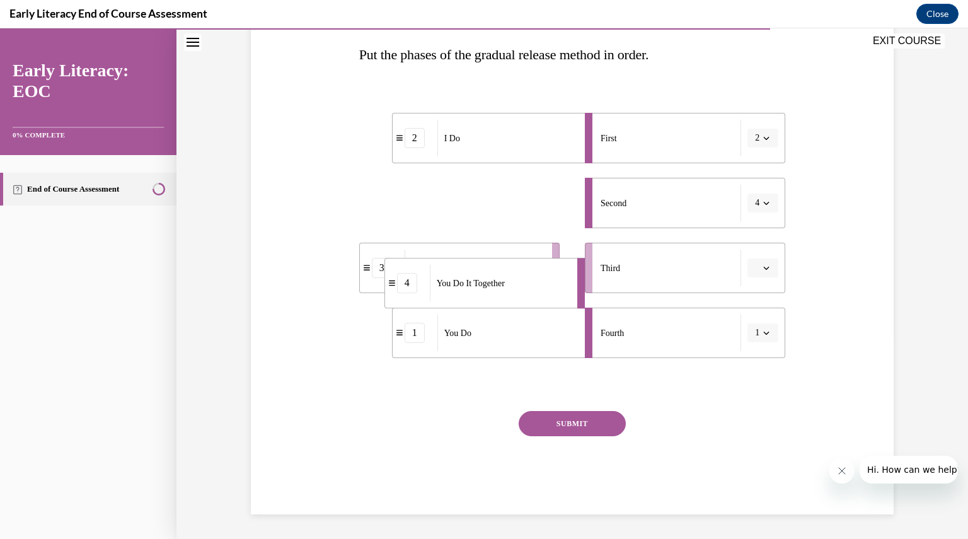
drag, startPoint x: 482, startPoint y: 217, endPoint x: 474, endPoint y: 301, distance: 83.6
click at [474, 301] on div "You Do It Together" at bounding box center [499, 283] width 139 height 37
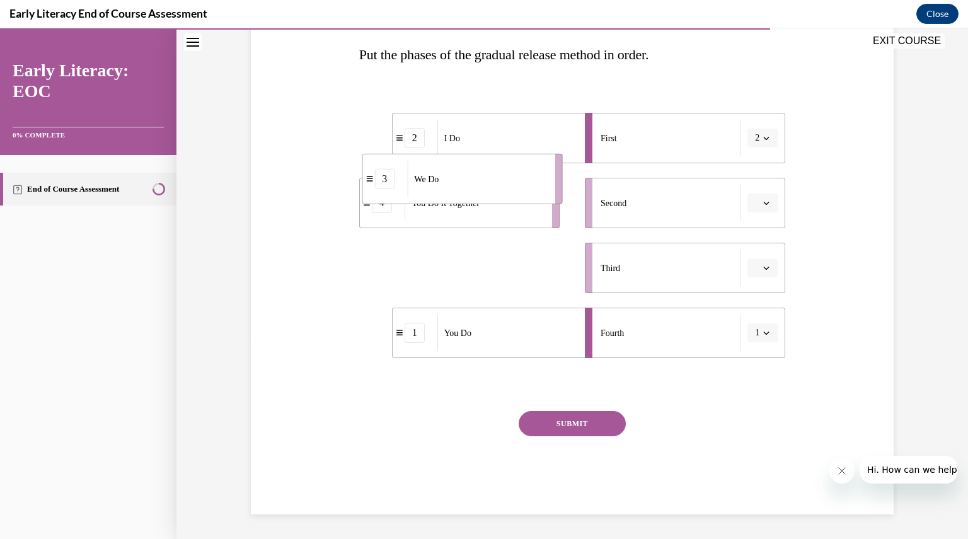
drag, startPoint x: 464, startPoint y: 272, endPoint x: 466, endPoint y: 181, distance: 90.8
click at [466, 181] on div "We Do" at bounding box center [476, 179] width 139 height 37
drag, startPoint x: 533, startPoint y: 200, endPoint x: 536, endPoint y: 328, distance: 128.0
click at [536, 328] on div "You Do It Together" at bounding box center [477, 317] width 139 height 37
drag, startPoint x: 516, startPoint y: 208, endPoint x: 524, endPoint y: 299, distance: 91.7
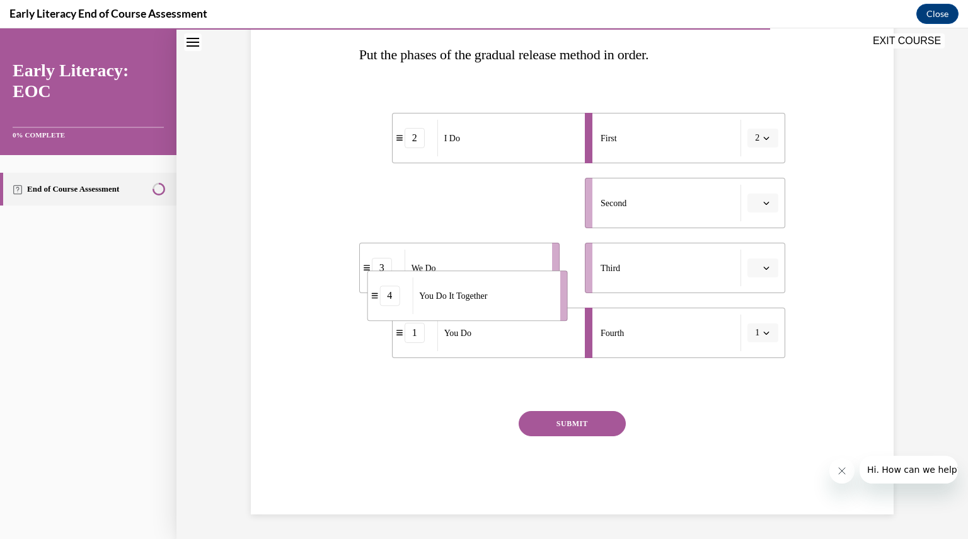
click at [524, 299] on div "You Do It Together" at bounding box center [481, 295] width 139 height 37
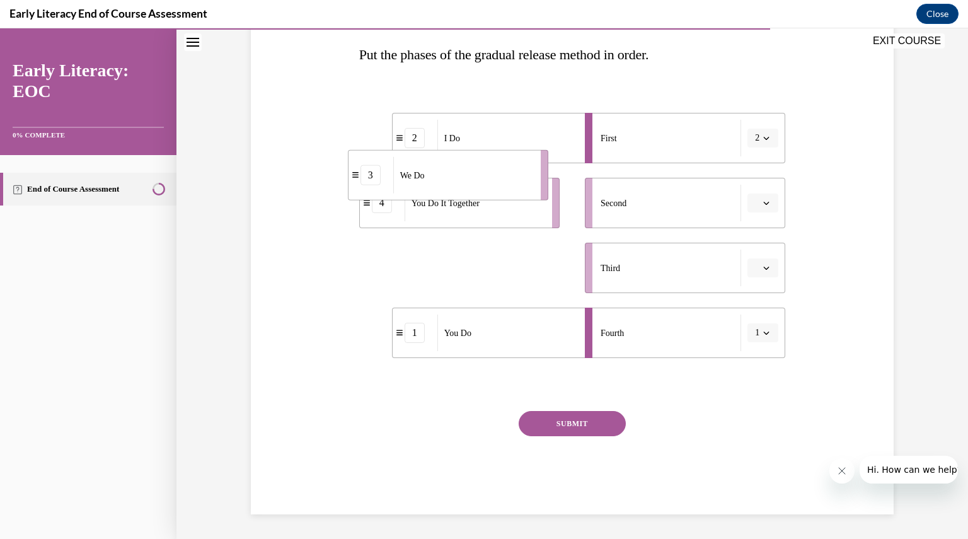
drag, startPoint x: 507, startPoint y: 268, endPoint x: 497, endPoint y: 154, distance: 113.9
click at [497, 157] on div "We Do" at bounding box center [462, 175] width 139 height 37
drag, startPoint x: 417, startPoint y: 337, endPoint x: 410, endPoint y: 305, distance: 33.0
click at [410, 305] on li "1 You Do" at bounding box center [484, 321] width 200 height 50
drag, startPoint x: 382, startPoint y: 338, endPoint x: 369, endPoint y: 369, distance: 33.6
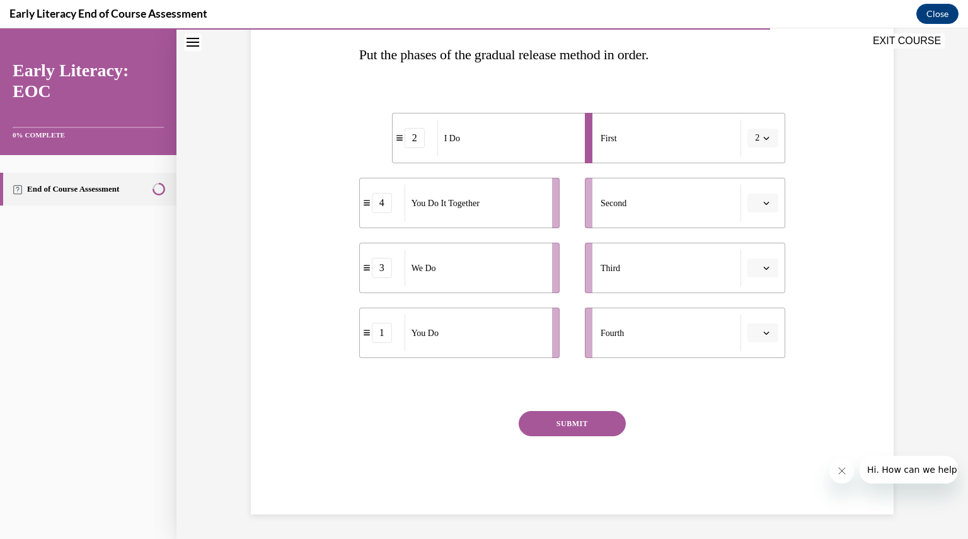
click at [369, 369] on div "Question 10/12 Put the phases of the gradual release method in order. 2 I Do 4 …" at bounding box center [572, 245] width 427 height 538
drag, startPoint x: 470, startPoint y: 216, endPoint x: 465, endPoint y: 297, distance: 80.8
click at [465, 297] on div "You Do It Together" at bounding box center [467, 279] width 139 height 37
click at [765, 204] on icon "button" at bounding box center [766, 203] width 6 height 6
click at [764, 294] on div "3" at bounding box center [756, 306] width 31 height 25
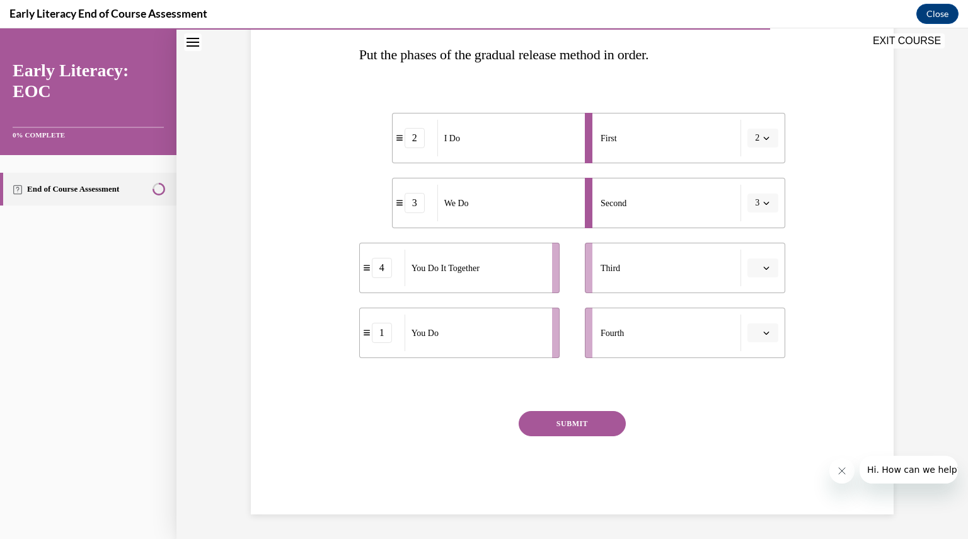
click at [597, 415] on button "SUBMIT" at bounding box center [572, 423] width 107 height 25
click at [716, 346] on div "Fourth" at bounding box center [671, 332] width 141 height 37
click at [773, 330] on button "button" at bounding box center [762, 332] width 31 height 19
click at [764, 384] on div "1" at bounding box center [756, 385] width 31 height 25
click at [768, 272] on button "button" at bounding box center [762, 267] width 31 height 19
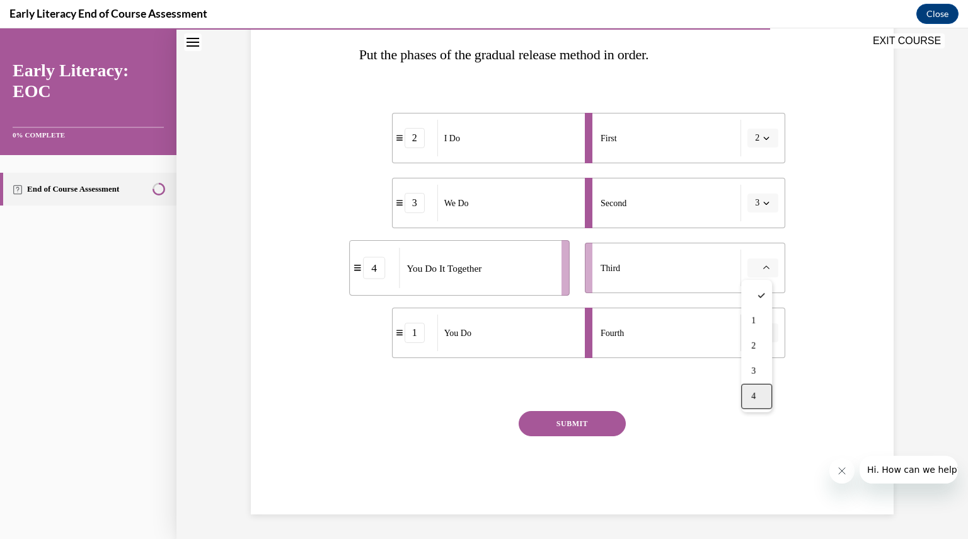
click at [757, 391] on div "4" at bounding box center [756, 396] width 31 height 25
click at [575, 428] on button "SUBMIT" at bounding box center [572, 423] width 107 height 25
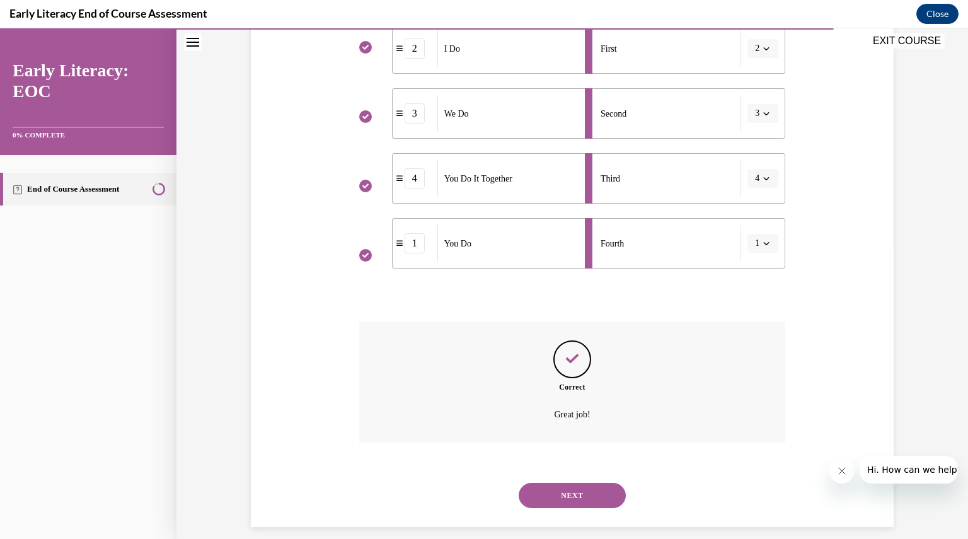
scroll to position [301, 0]
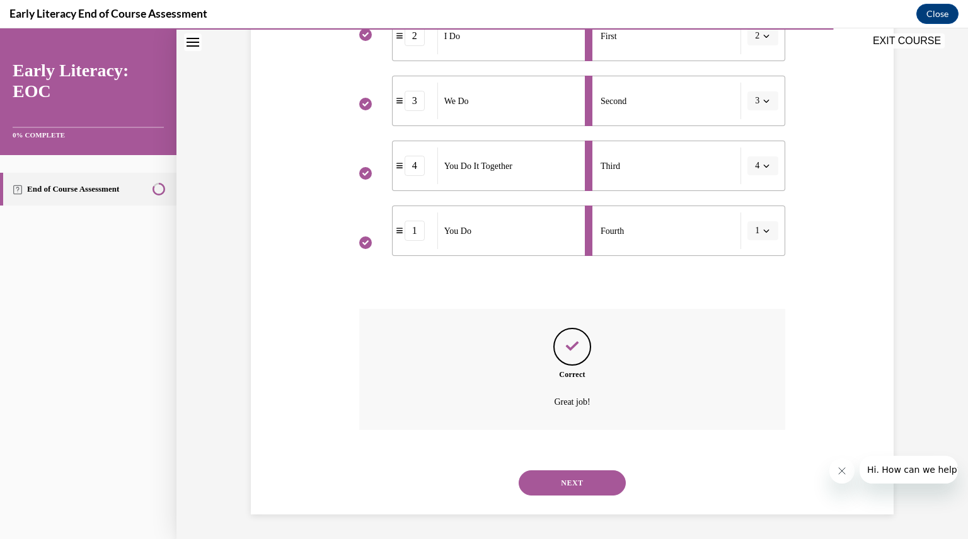
click at [577, 472] on button "NEXT" at bounding box center [572, 482] width 107 height 25
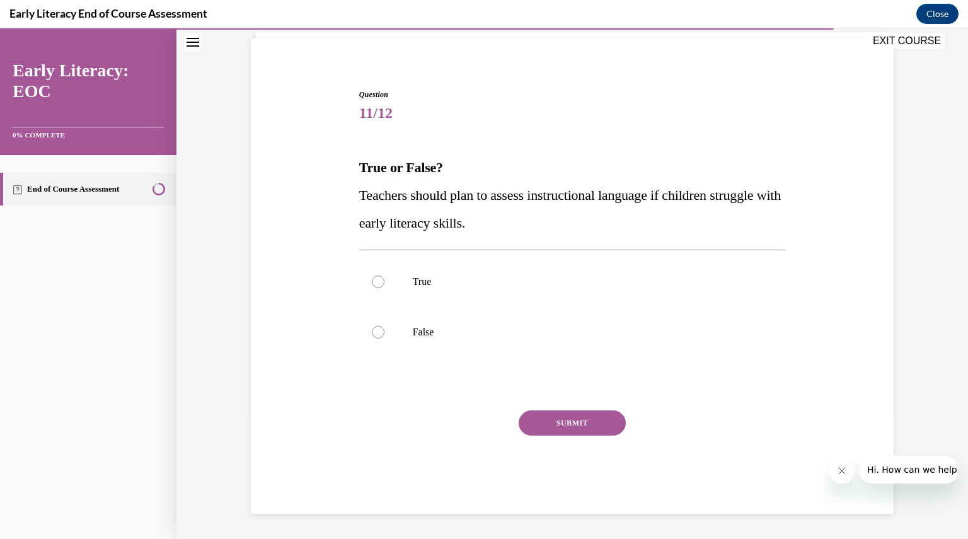
scroll to position [86, 0]
click at [616, 226] on p "Teachers should plan to assess instructional language if children struggle with…" at bounding box center [572, 209] width 427 height 55
click at [379, 292] on div at bounding box center [572, 282] width 427 height 50
click at [555, 424] on button "SUBMIT" at bounding box center [572, 423] width 107 height 25
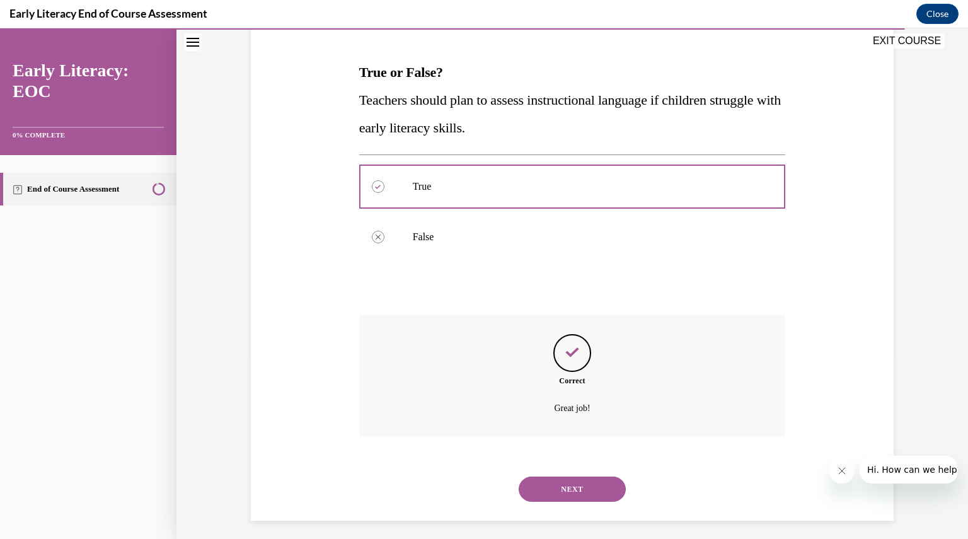
scroll to position [188, 0]
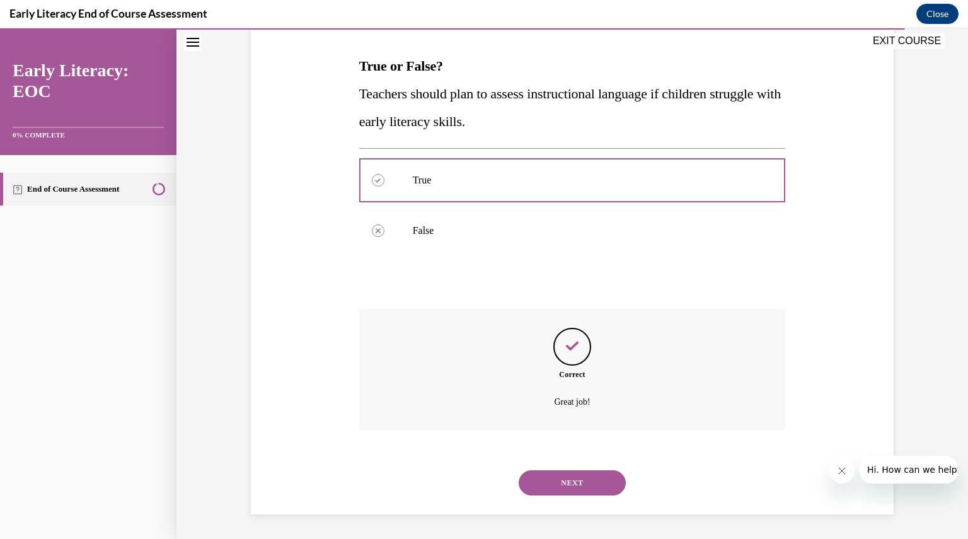
click at [570, 470] on button "NEXT" at bounding box center [572, 482] width 107 height 25
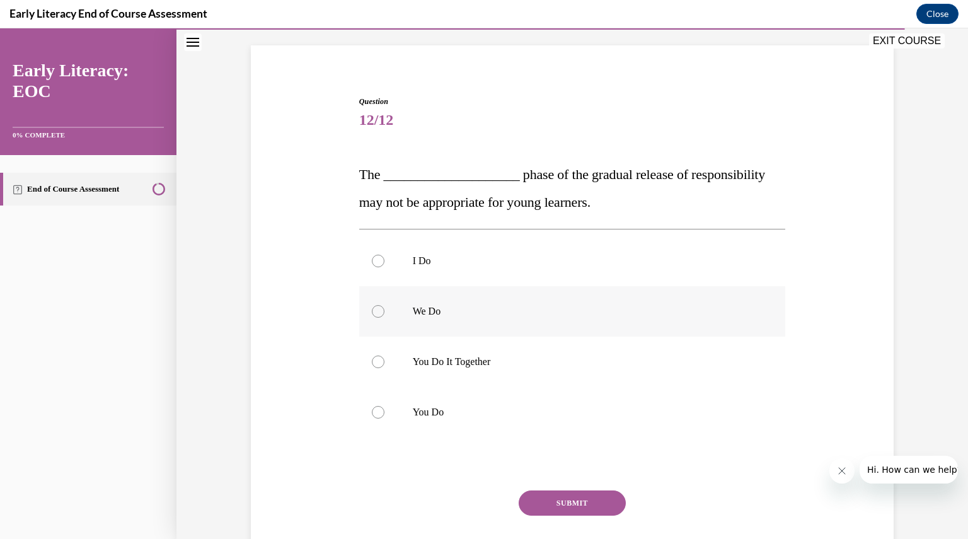
scroll to position [125, 0]
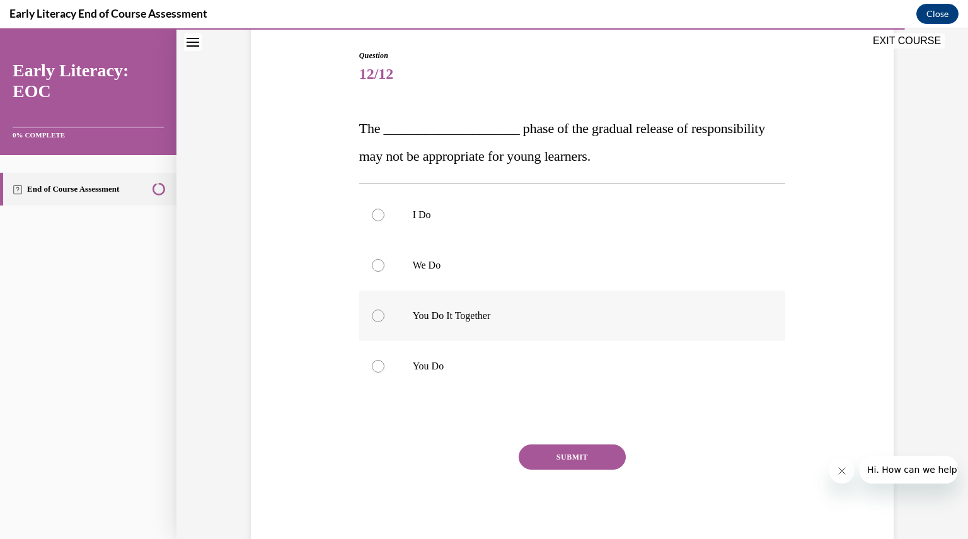
click at [502, 318] on p "You Do It Together" at bounding box center [584, 315] width 342 height 13
click at [563, 454] on button "SUBMIT" at bounding box center [572, 456] width 107 height 25
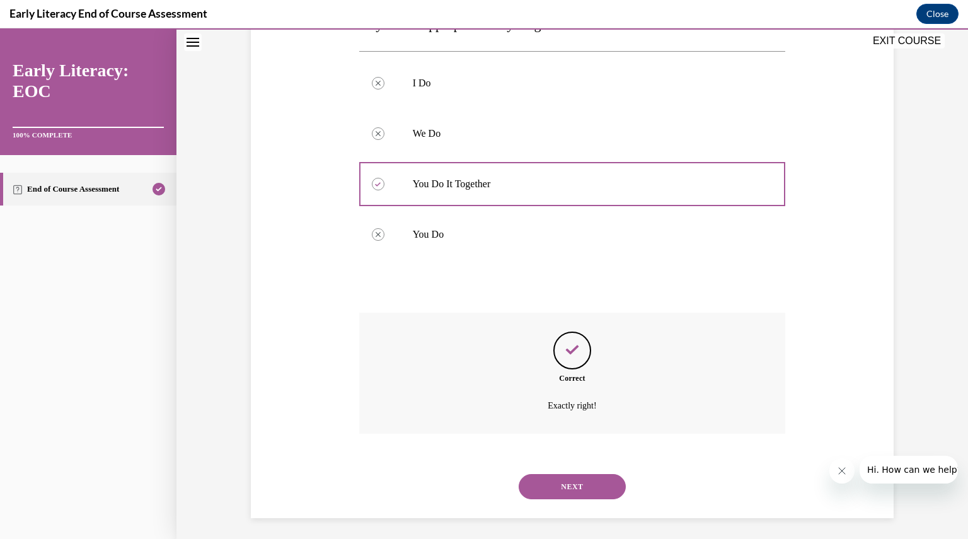
scroll to position [261, 0]
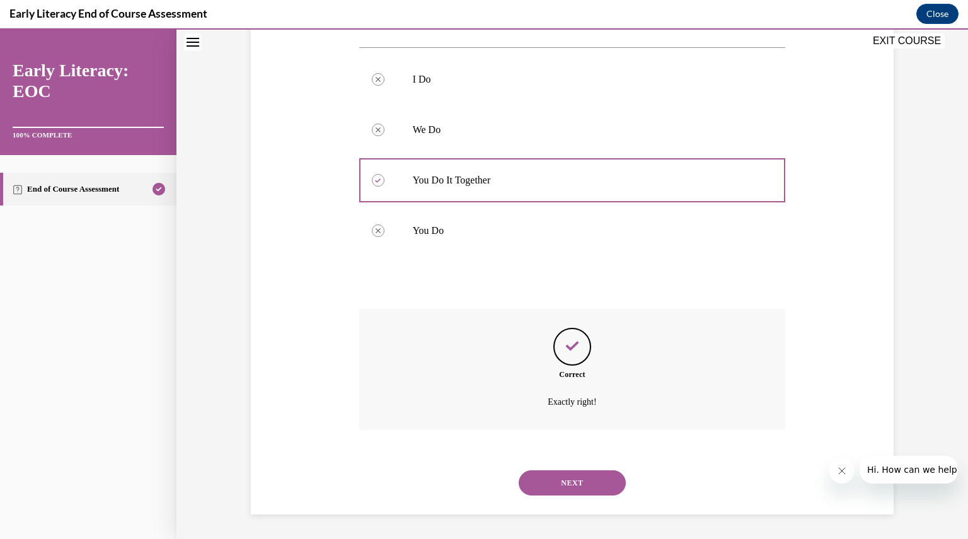
click at [584, 505] on div "NEXT" at bounding box center [572, 483] width 427 height 50
click at [581, 495] on button "NEXT" at bounding box center [572, 482] width 107 height 25
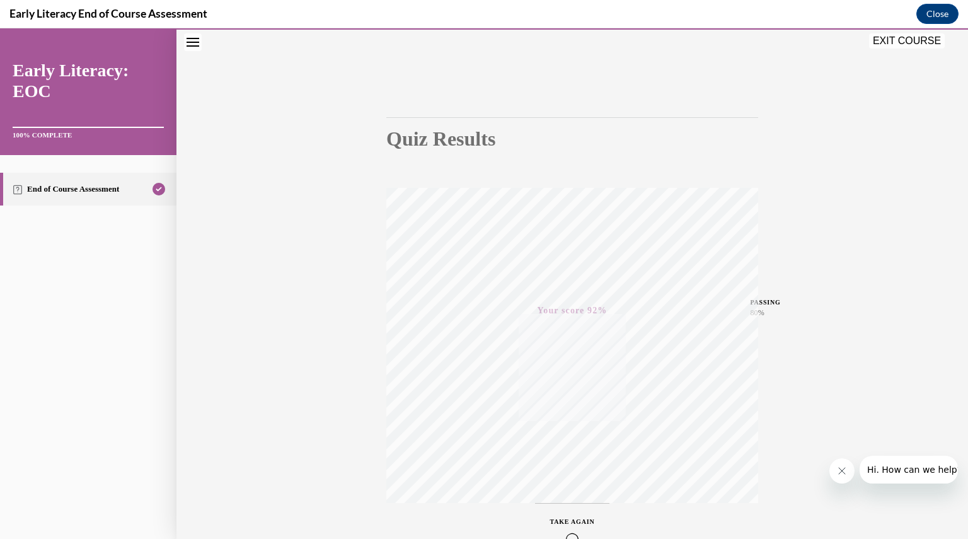
scroll to position [0, 0]
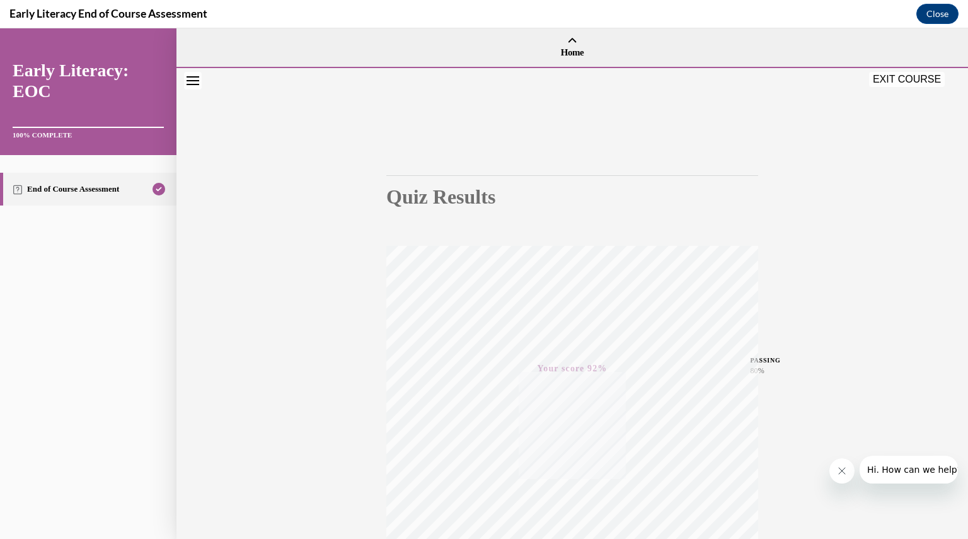
click at [897, 68] on div "EXIT COURSE" at bounding box center [565, 81] width 779 height 28
click at [918, 81] on button "EXIT COURSE" at bounding box center [907, 79] width 76 height 15
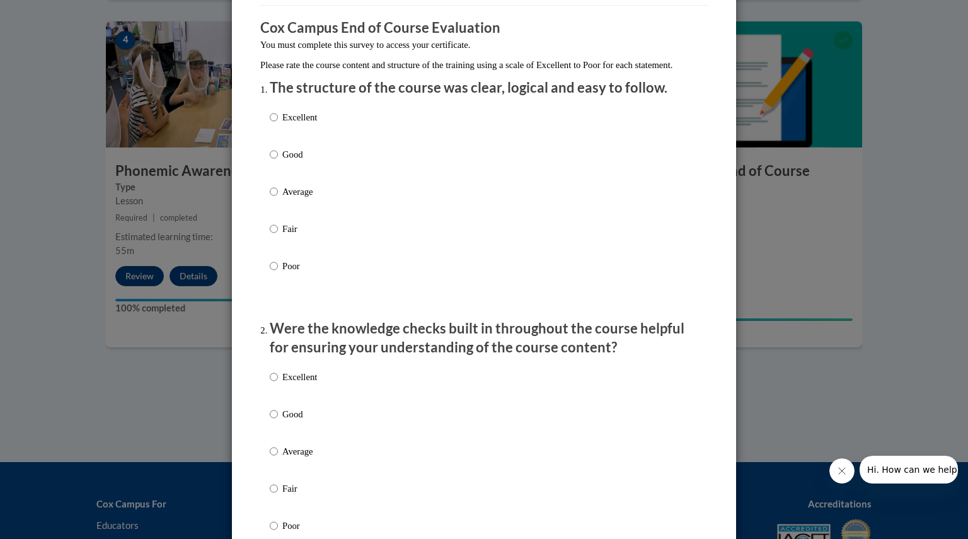
scroll to position [101, 0]
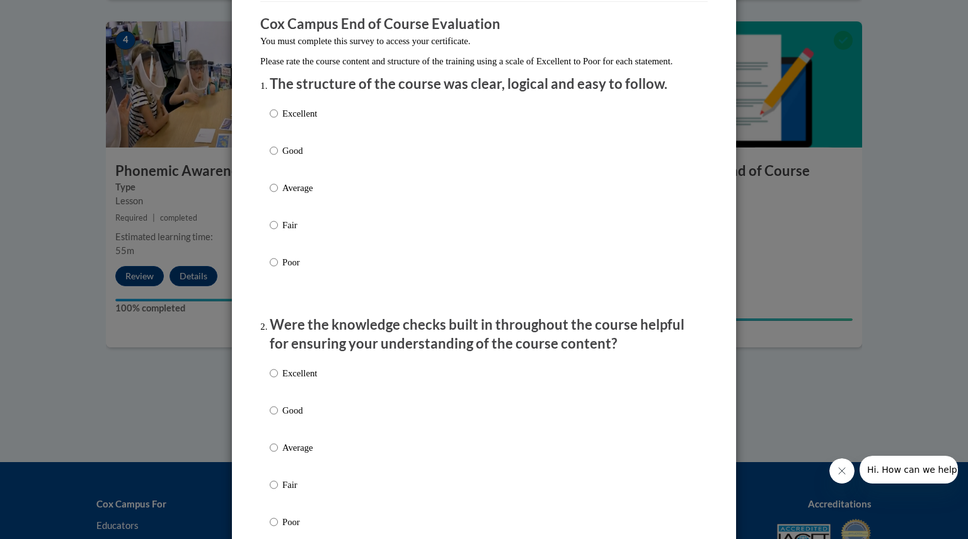
click at [276, 160] on label "Good" at bounding box center [293, 161] width 47 height 34
click at [276, 158] on input "Good" at bounding box center [274, 151] width 8 height 14
radio input "true"
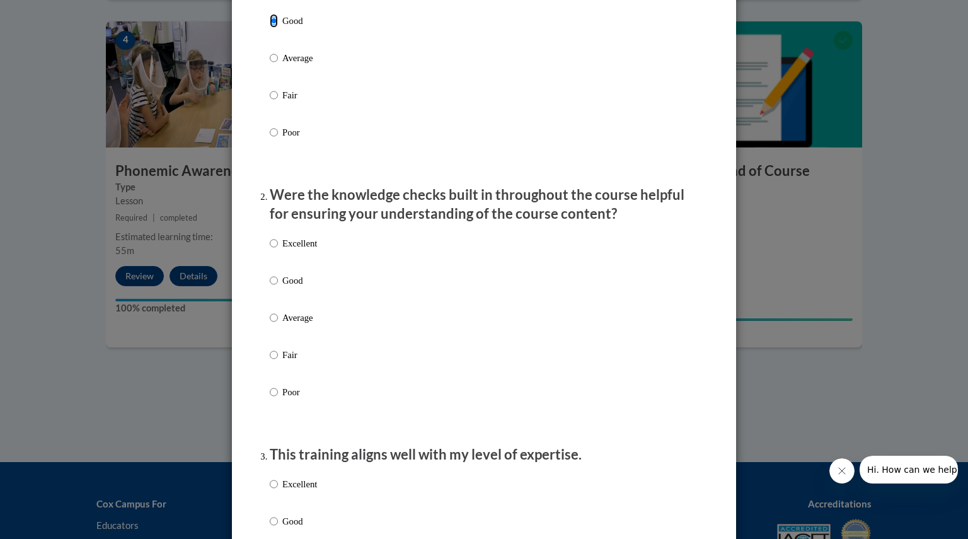
scroll to position [245, 0]
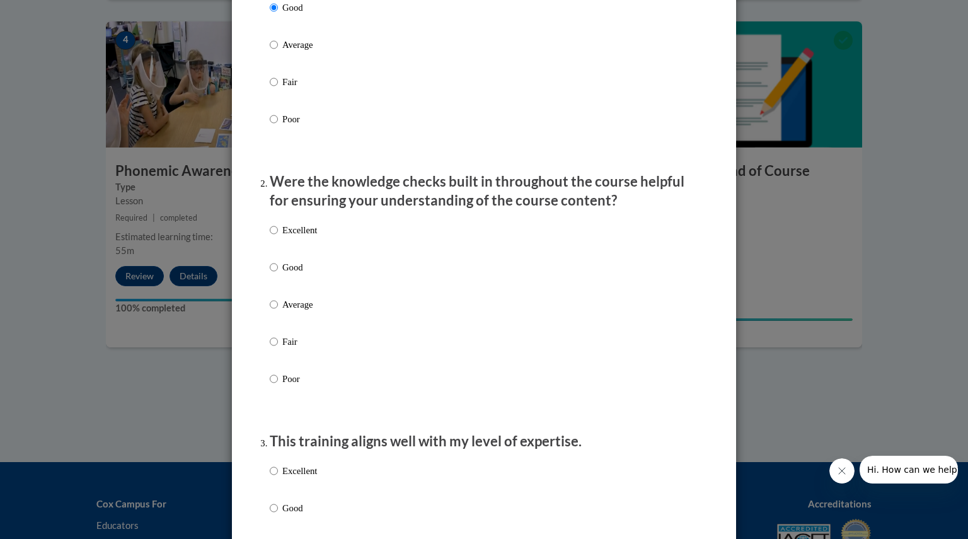
click at [282, 311] on p "Average" at bounding box center [299, 304] width 35 height 14
click at [278, 311] on input "Average" at bounding box center [274, 304] width 8 height 14
radio input "true"
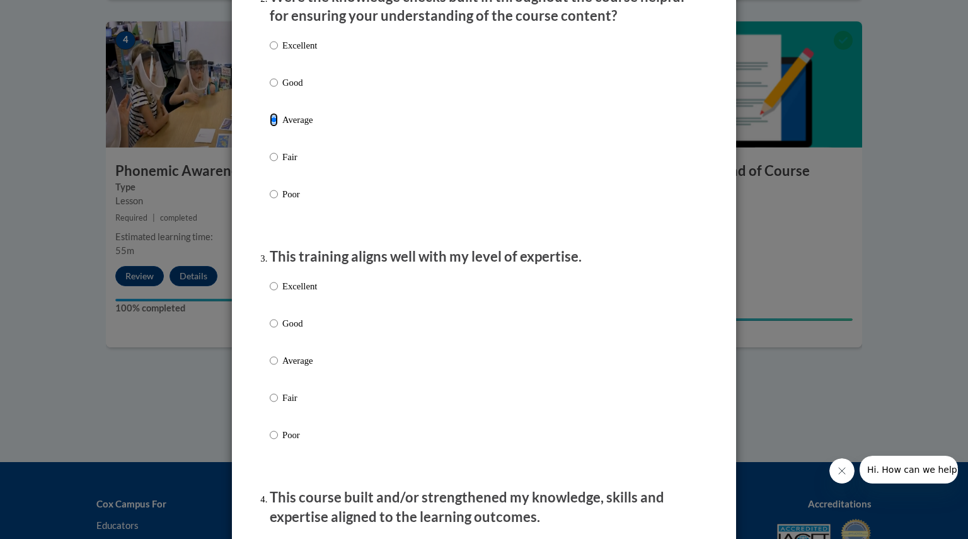
scroll to position [453, 0]
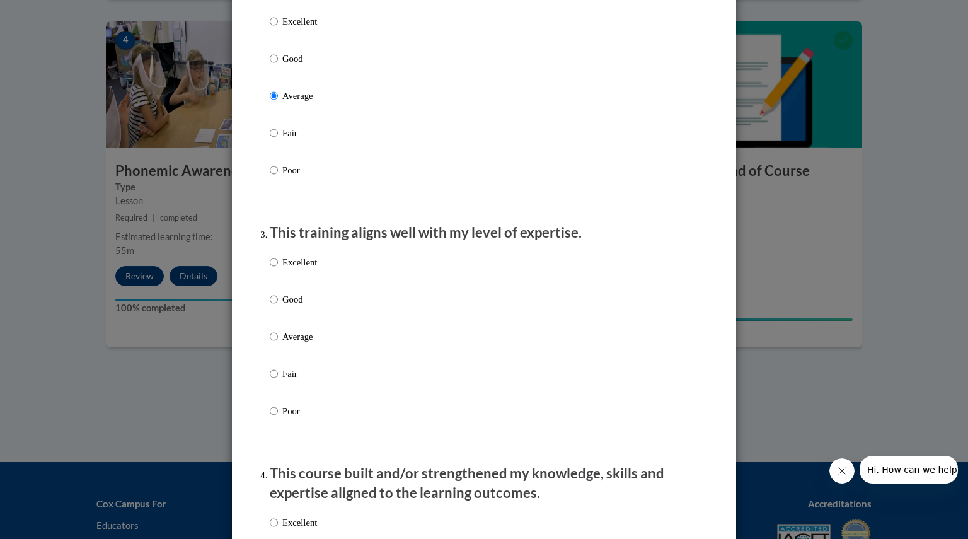
click at [284, 394] on label "Fair" at bounding box center [293, 384] width 47 height 34
click at [278, 381] on input "Fair" at bounding box center [274, 374] width 8 height 14
radio input "true"
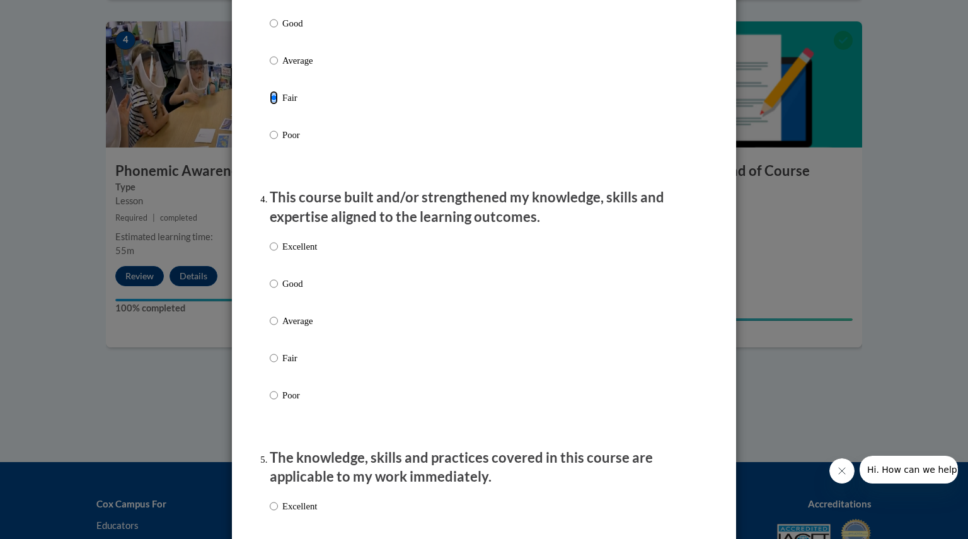
scroll to position [730, 0]
click at [282, 364] on p "Fair" at bounding box center [299, 357] width 35 height 14
click at [277, 364] on input "Fair" at bounding box center [274, 357] width 8 height 14
radio input "true"
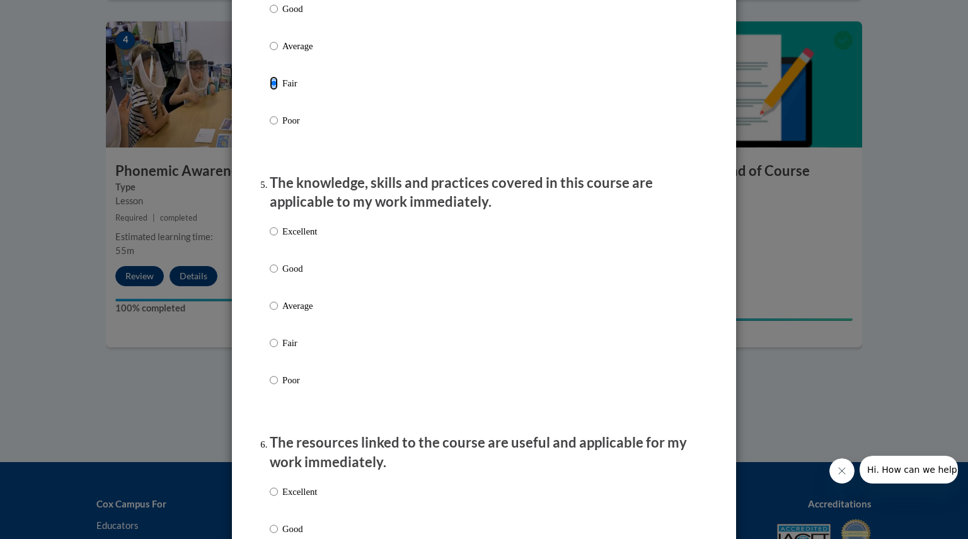
scroll to position [1005, 0]
click at [281, 258] on label "Excellent" at bounding box center [293, 241] width 47 height 34
click at [278, 238] on input "Excellent" at bounding box center [274, 231] width 8 height 14
radio input "true"
click at [287, 275] on p "Good" at bounding box center [299, 268] width 35 height 14
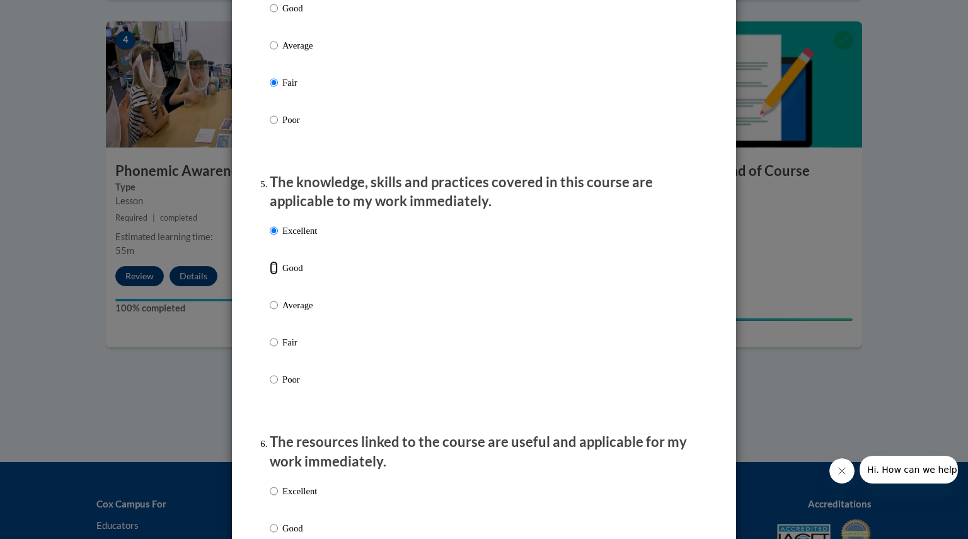
click at [278, 275] on input "Good" at bounding box center [274, 268] width 8 height 14
radio input "true"
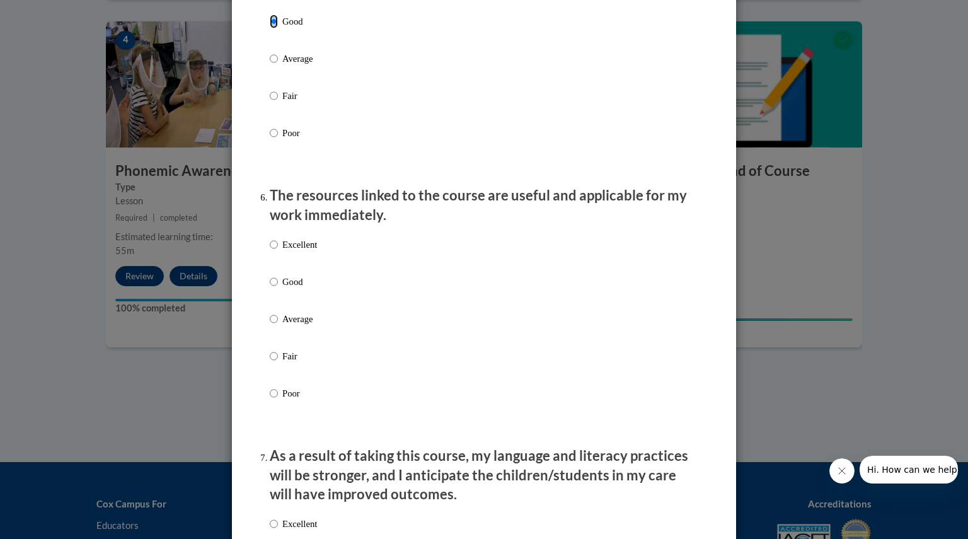
scroll to position [1252, 0]
click at [282, 325] on p "Average" at bounding box center [299, 318] width 35 height 14
click at [278, 325] on input "Average" at bounding box center [274, 318] width 8 height 14
radio input "true"
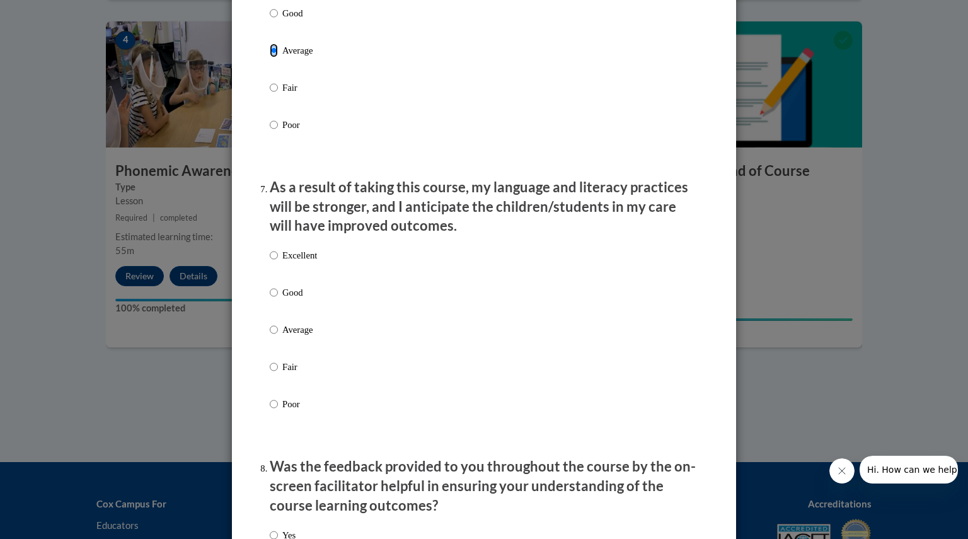
scroll to position [1521, 0]
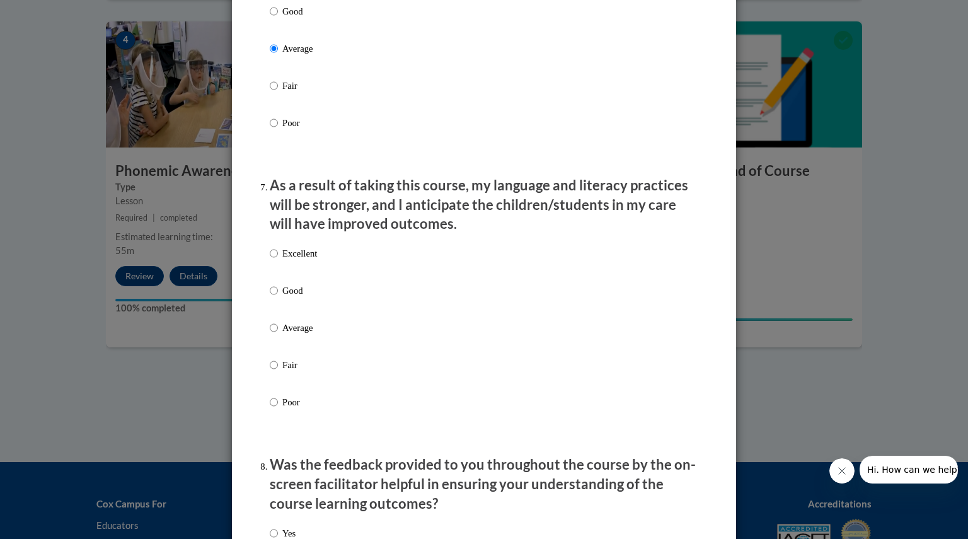
click at [282, 372] on p "Fair" at bounding box center [299, 365] width 35 height 14
click at [278, 372] on input "Fair" at bounding box center [274, 365] width 8 height 14
radio input "true"
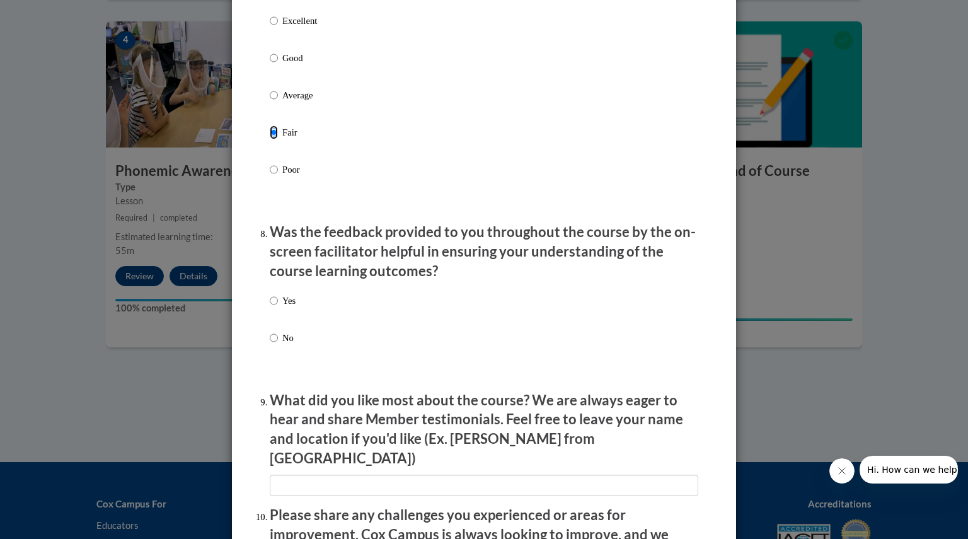
scroll to position [1762, 0]
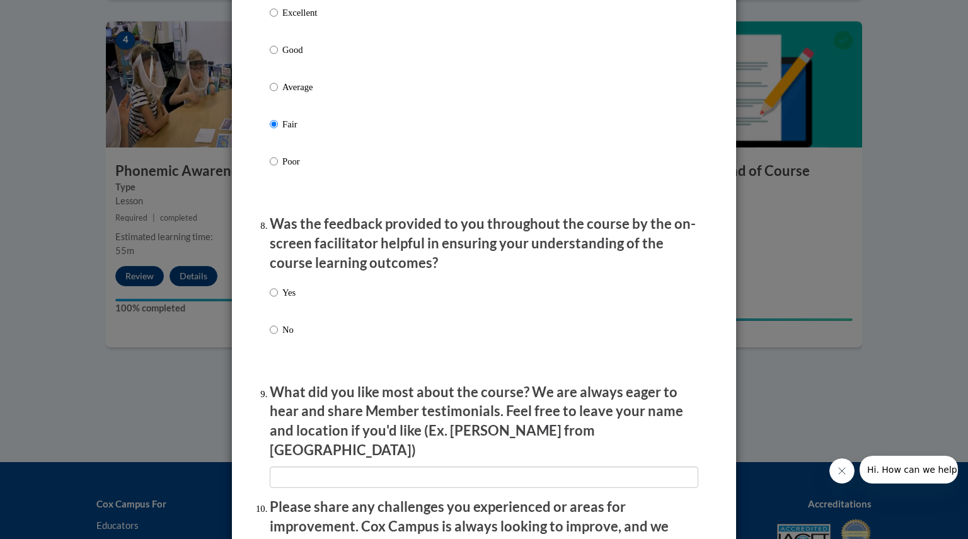
click at [282, 299] on p "Yes" at bounding box center [288, 292] width 13 height 14
click at [278, 299] on input "Yes" at bounding box center [274, 292] width 8 height 14
radio input "true"
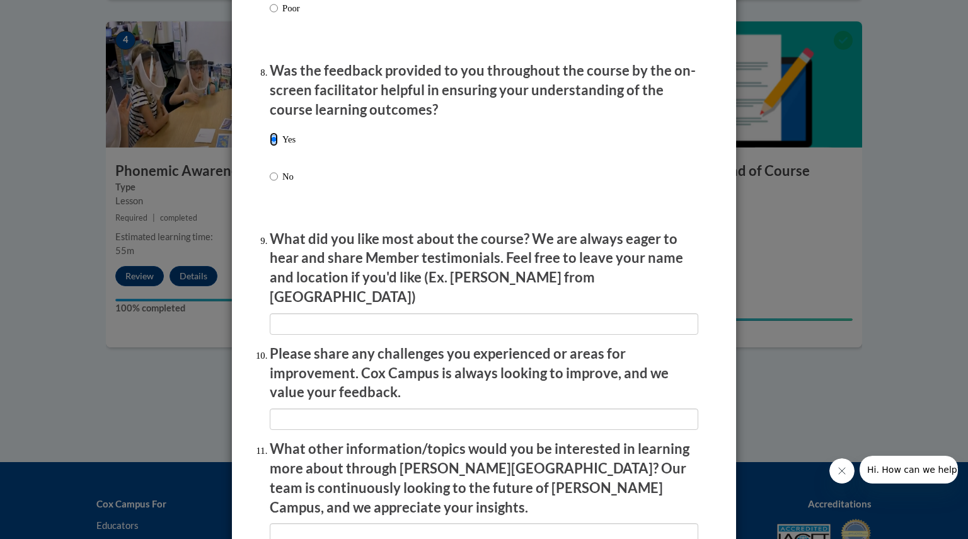
scroll to position [1923, 0]
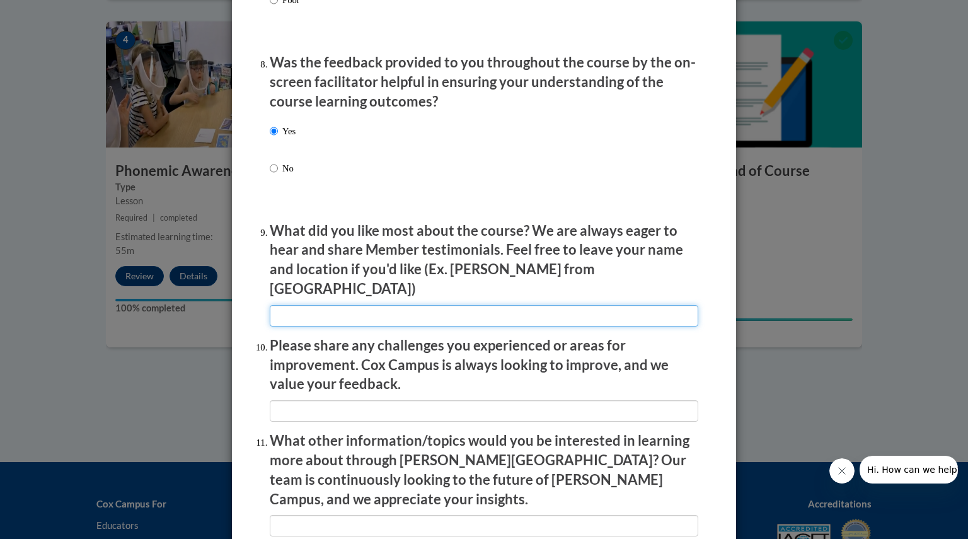
click at [391, 315] on input "textbox" at bounding box center [484, 315] width 429 height 21
type input "I"
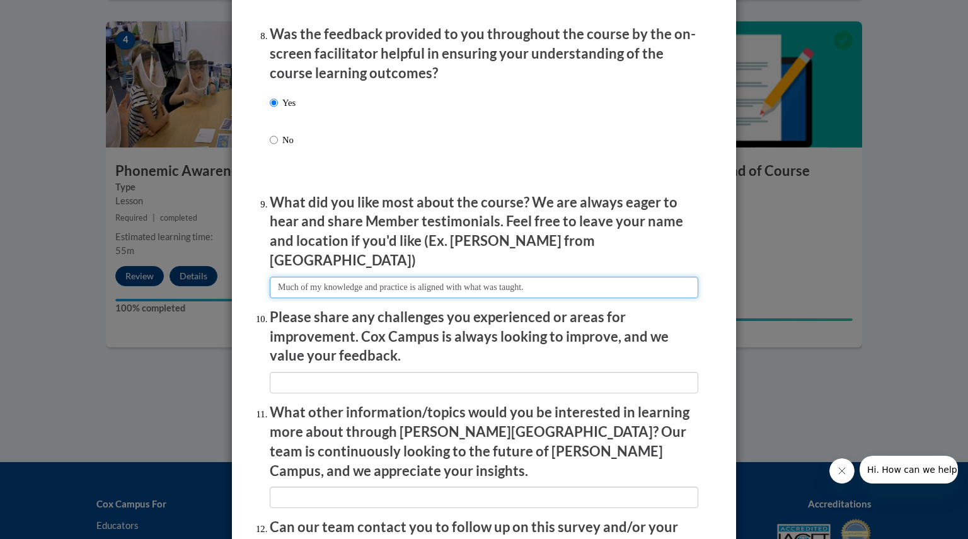
scroll to position [1952, 0]
type input "Much of my knowledge and practice is aligned with what was taught."
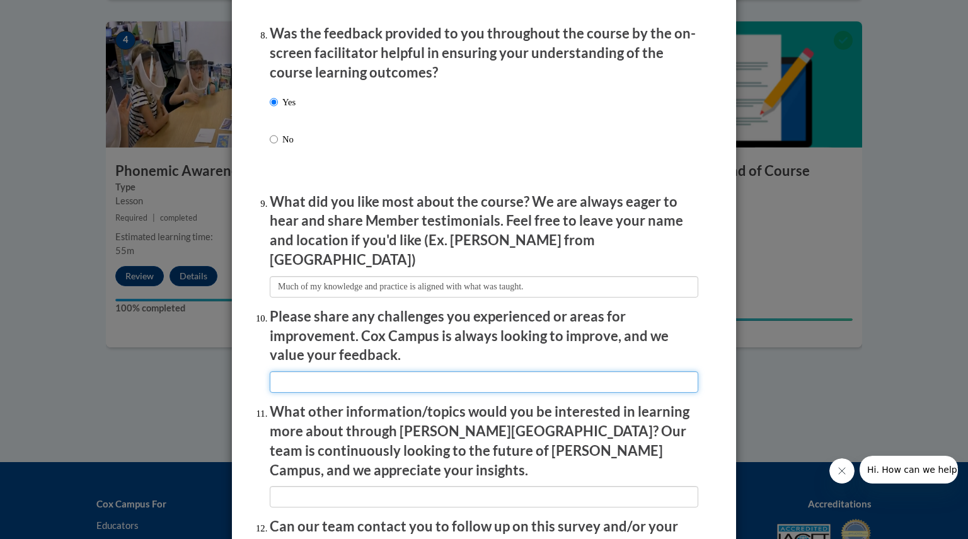
click at [391, 373] on input "textbox" at bounding box center [484, 381] width 429 height 21
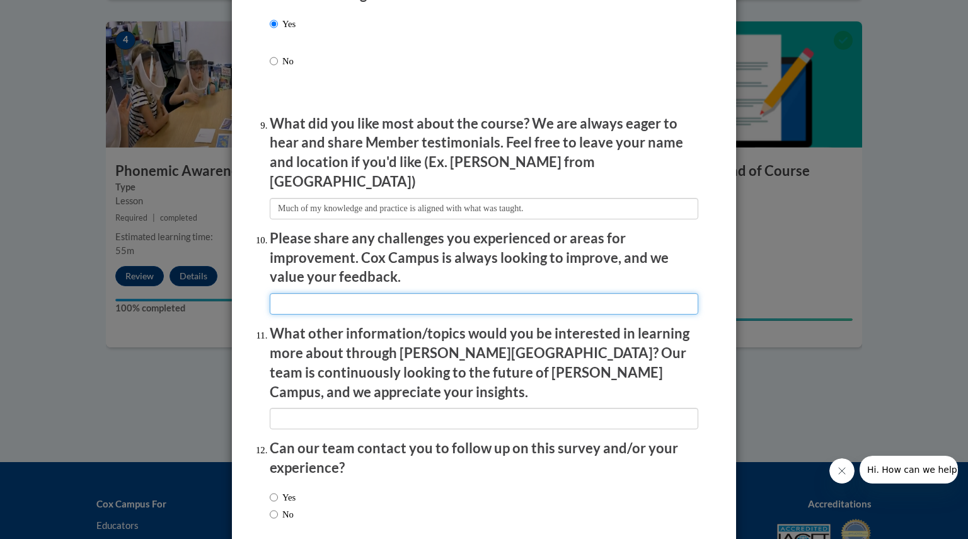
scroll to position [2041, 0]
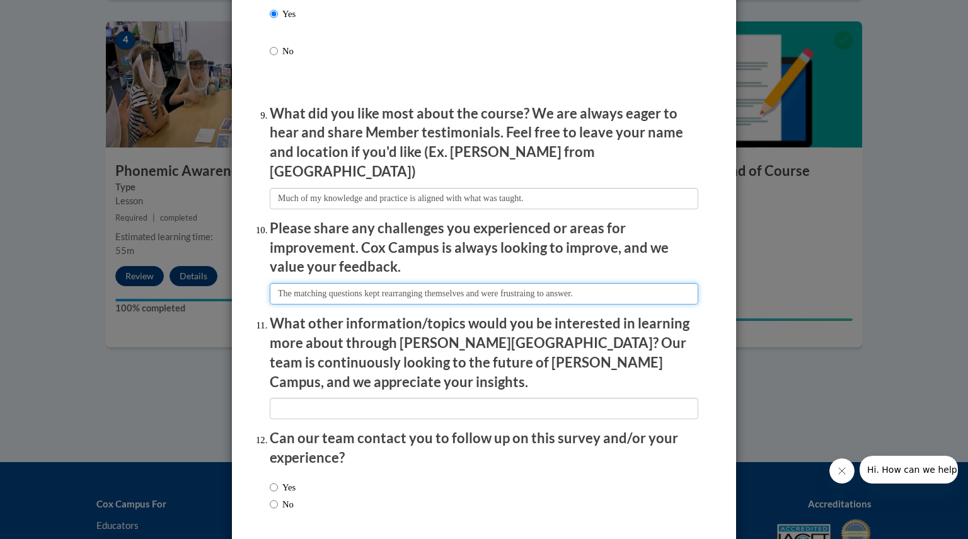
click at [290, 288] on input "textbox" at bounding box center [484, 293] width 429 height 21
click at [611, 287] on input "textbox" at bounding box center [484, 293] width 429 height 21
click at [609, 285] on input "textbox" at bounding box center [484, 293] width 429 height 21
type input "The formatting of the matching questions kept rearranging themselves and were f…"
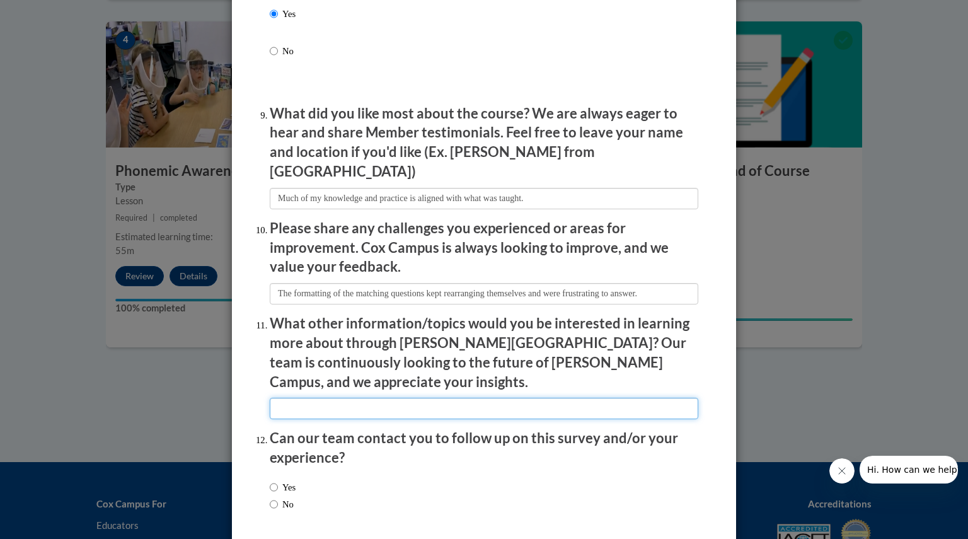
click at [580, 398] on input "textbox" at bounding box center [484, 408] width 429 height 21
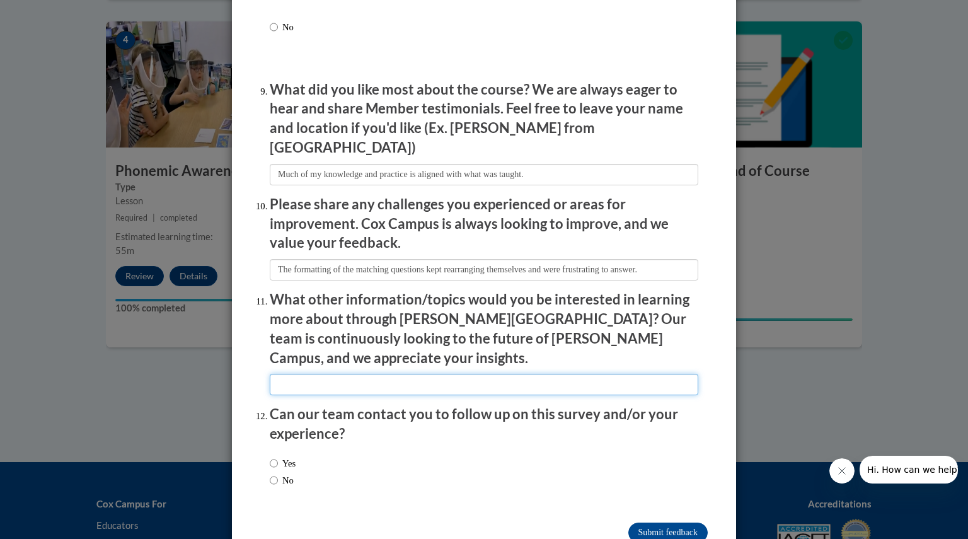
scroll to position [2082, 0]
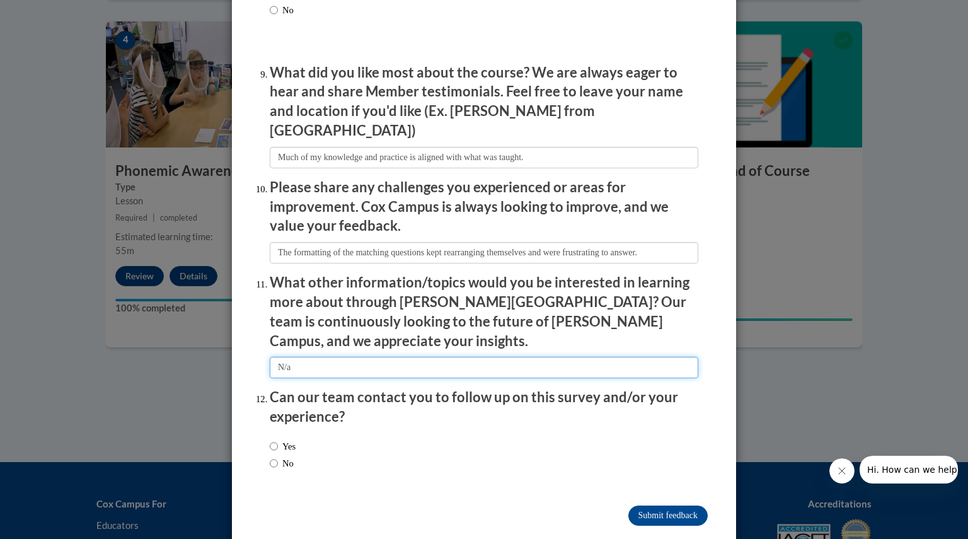
type input "N/a"
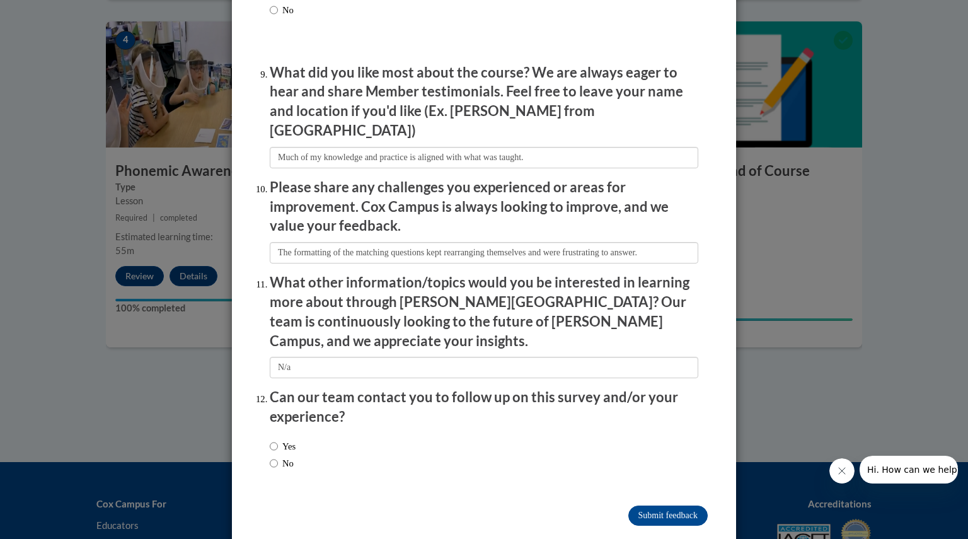
click at [284, 456] on label "No" at bounding box center [282, 463] width 24 height 14
click at [278, 456] on input "No" at bounding box center [274, 463] width 8 height 14
radio input "true"
click at [683, 505] on input "Submit feedback" at bounding box center [667, 515] width 79 height 20
click at [656, 505] on input "Submitting" at bounding box center [667, 515] width 79 height 20
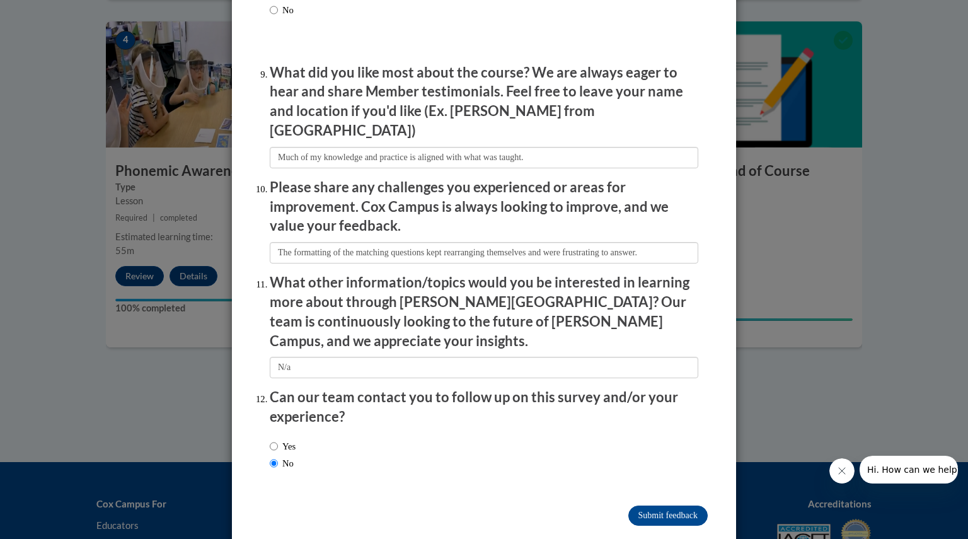
drag, startPoint x: 668, startPoint y: 476, endPoint x: 669, endPoint y: 487, distance: 10.8
click at [669, 505] on input "Submitting" at bounding box center [667, 515] width 79 height 20
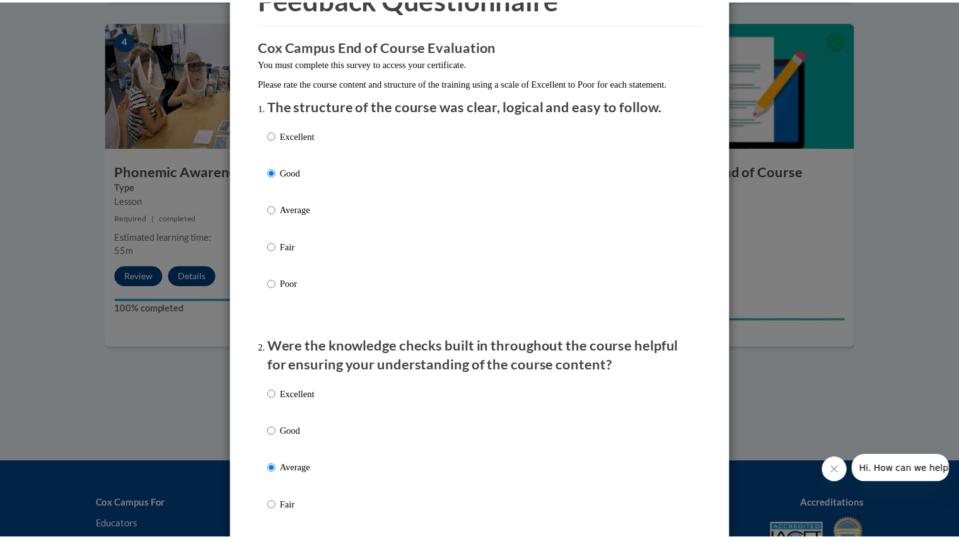
scroll to position [0, 0]
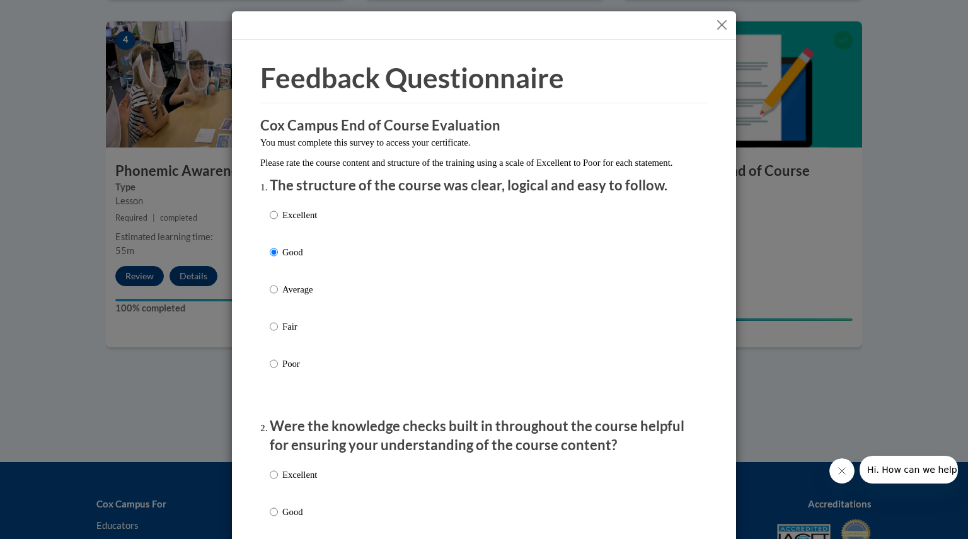
click at [723, 18] on button "Close" at bounding box center [722, 25] width 16 height 16
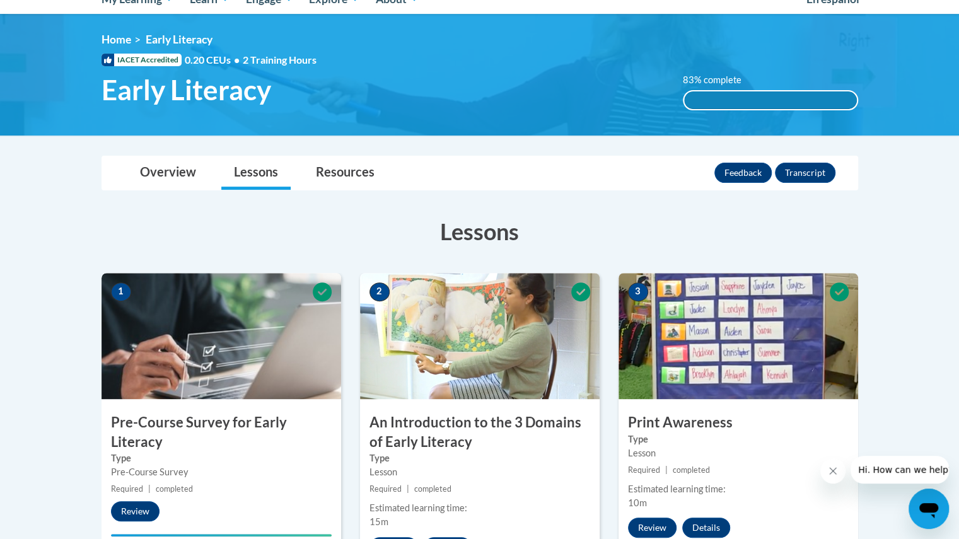
scroll to position [149, 0]
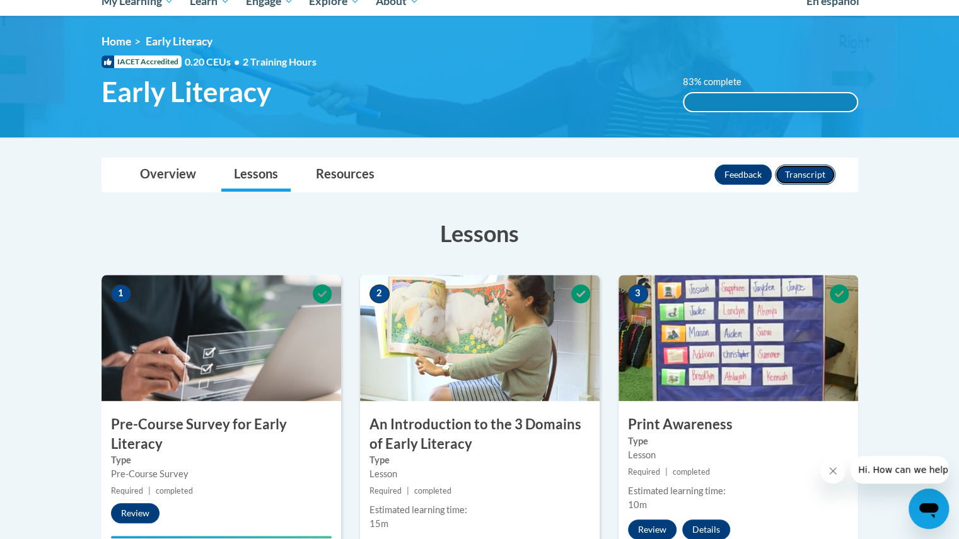
click at [812, 176] on button "Transcript" at bounding box center [805, 174] width 61 height 20
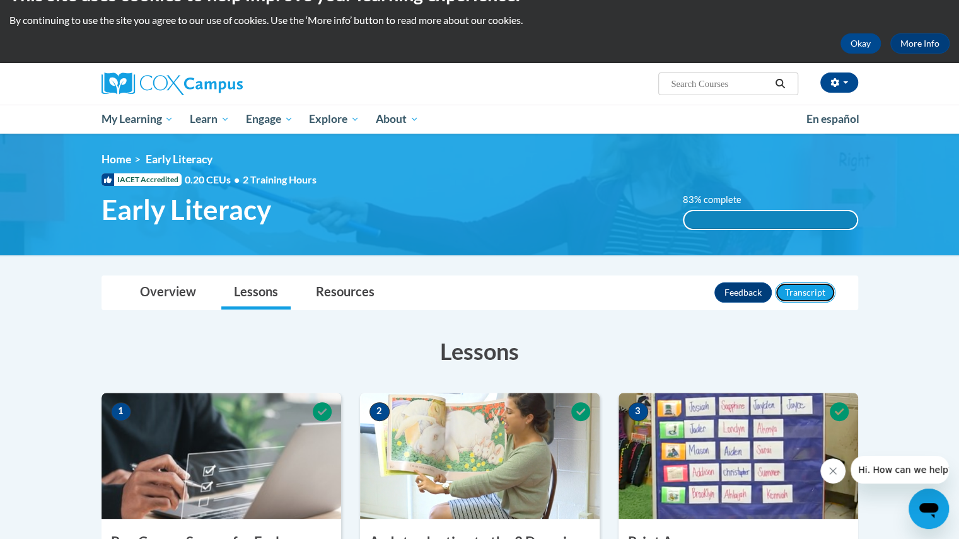
scroll to position [0, 0]
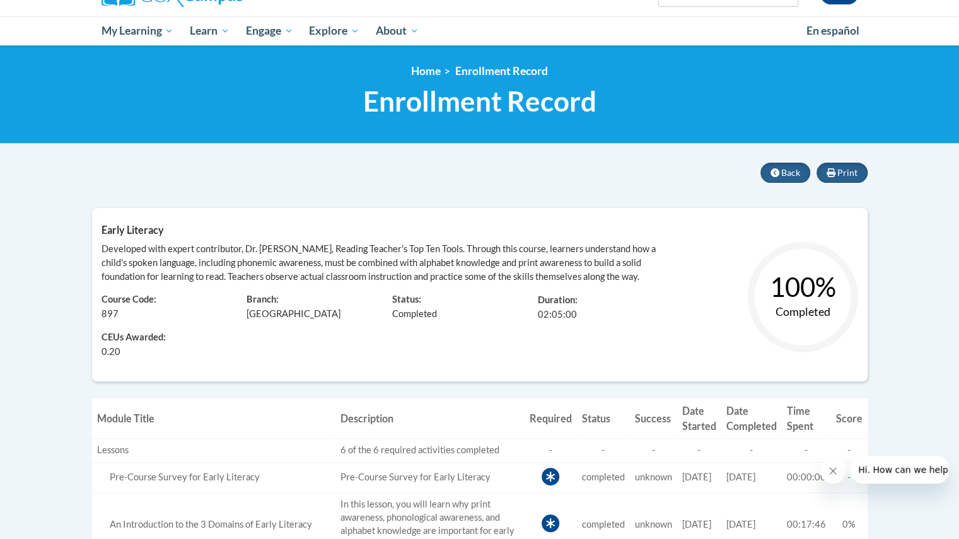
scroll to position [118, 0]
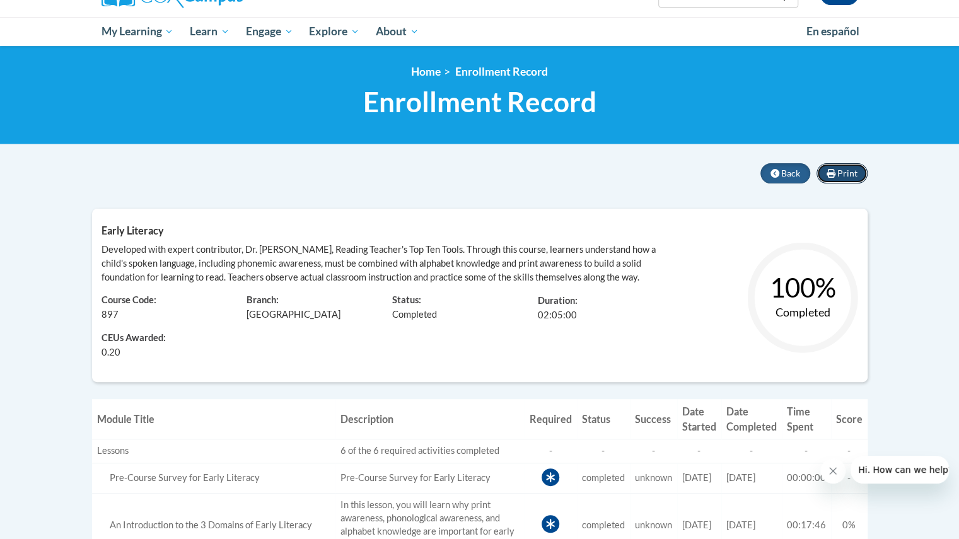
click at [842, 176] on span "Print" at bounding box center [847, 173] width 20 height 11
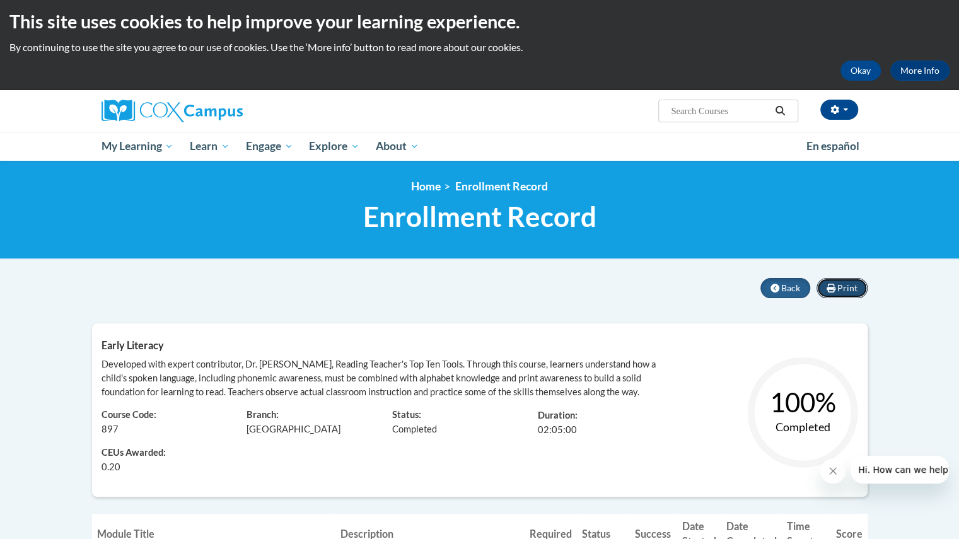
scroll to position [0, 0]
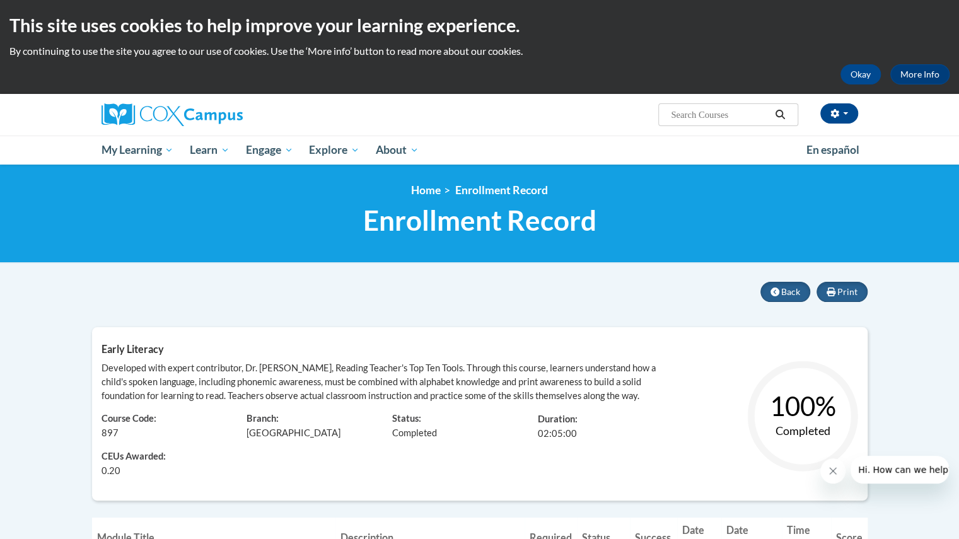
click at [846, 291] on span "Print" at bounding box center [847, 291] width 20 height 11
drag, startPoint x: 831, startPoint y: 289, endPoint x: 378, endPoint y: 219, distance: 458.4
click at [831, 289] on icon at bounding box center [830, 291] width 9 height 9
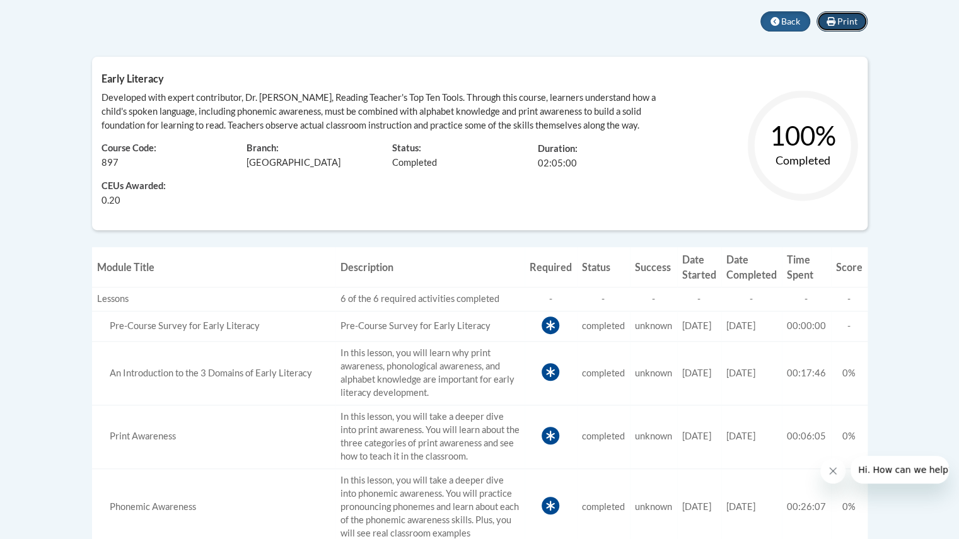
scroll to position [255, 0]
